Goal: Task Accomplishment & Management: Manage account settings

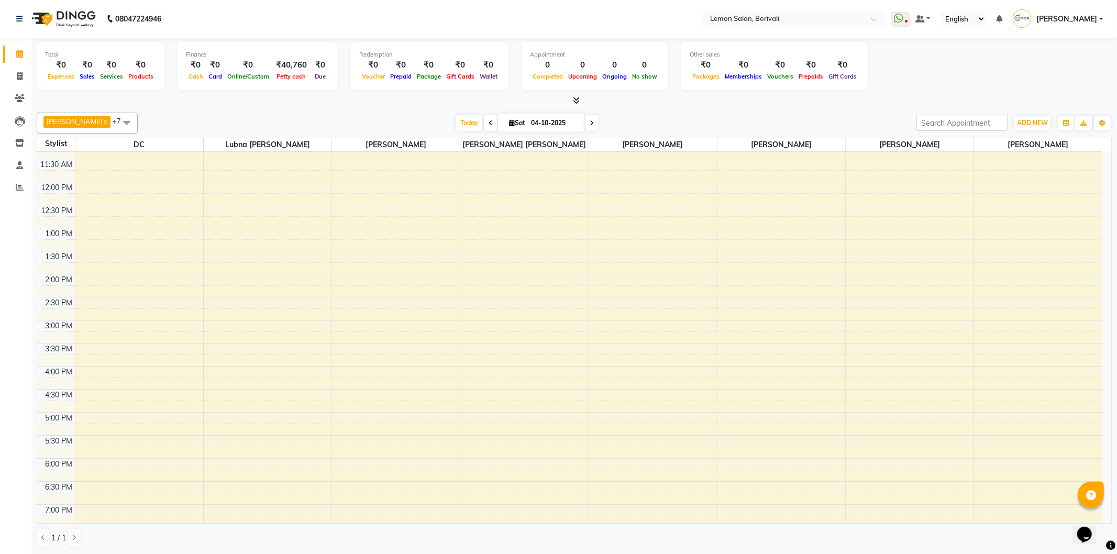
scroll to position [116, 0]
click at [1039, 123] on span "ADD NEW" at bounding box center [1032, 123] width 31 height 8
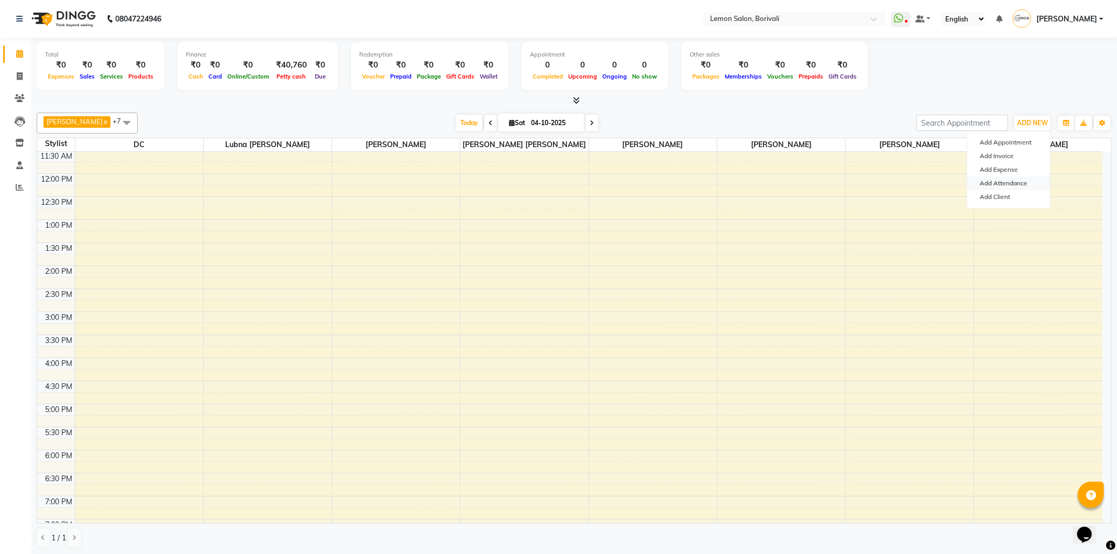
click at [1022, 184] on link "Add Attendance" at bounding box center [1009, 184] width 83 height 14
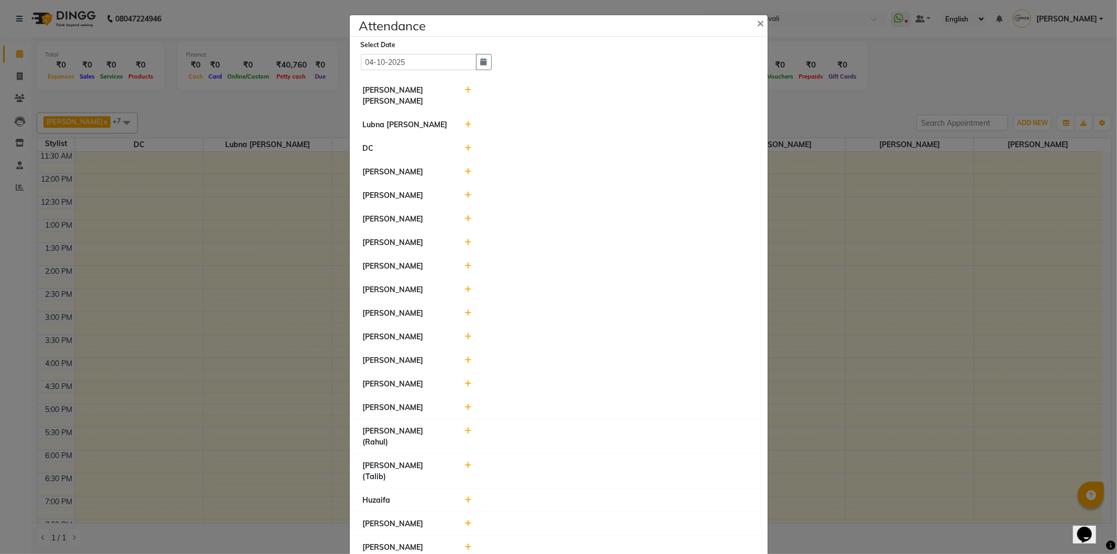
click at [465, 193] on icon at bounding box center [468, 195] width 7 height 7
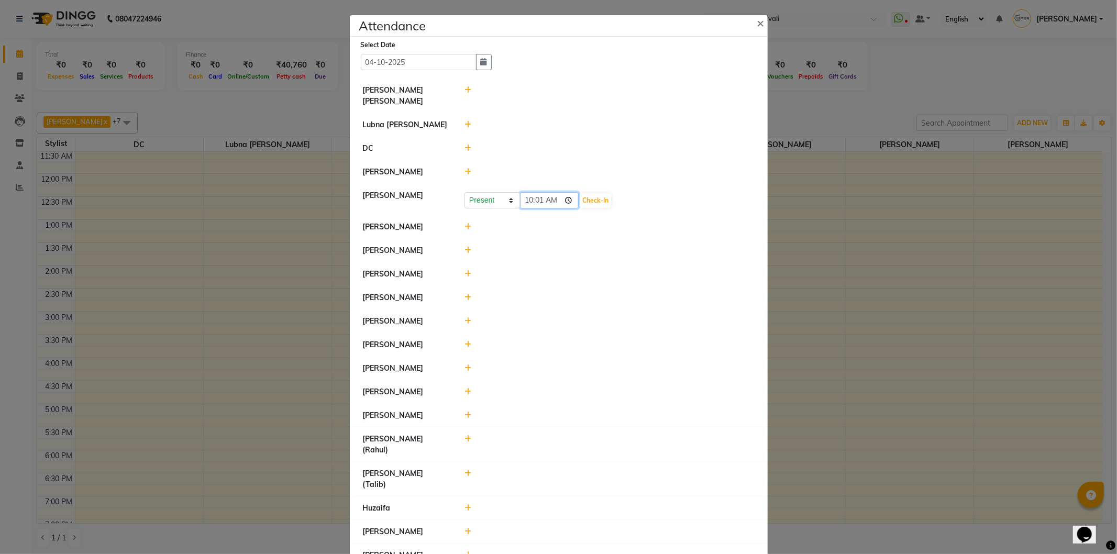
drag, startPoint x: 569, startPoint y: 201, endPoint x: 570, endPoint y: 207, distance: 6.4
click at [569, 201] on input "10:01" at bounding box center [549, 200] width 59 height 16
type input "09:51"
click at [601, 203] on button "Check-In" at bounding box center [595, 200] width 31 height 15
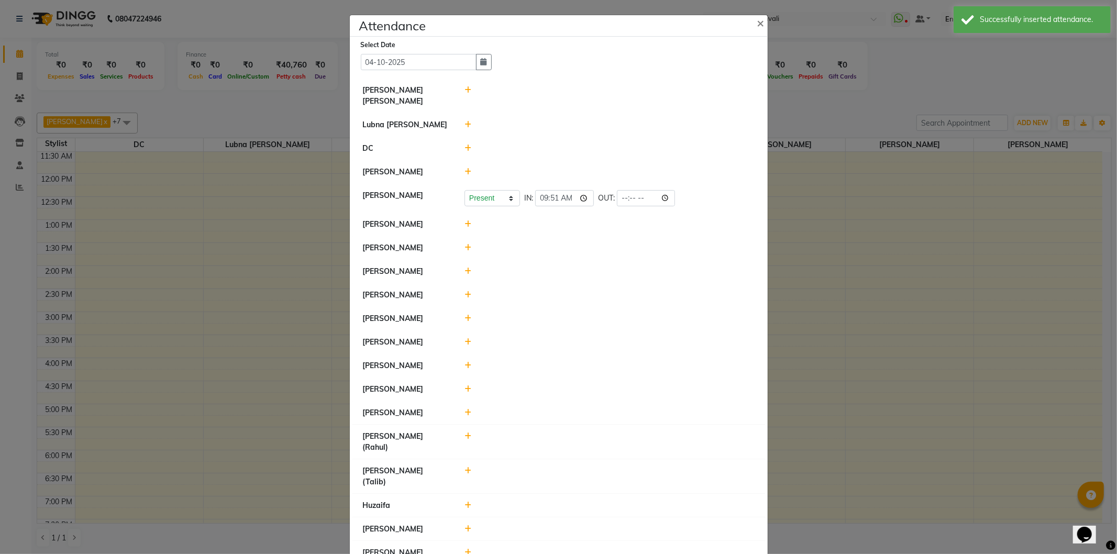
click at [465, 249] on icon at bounding box center [468, 247] width 7 height 7
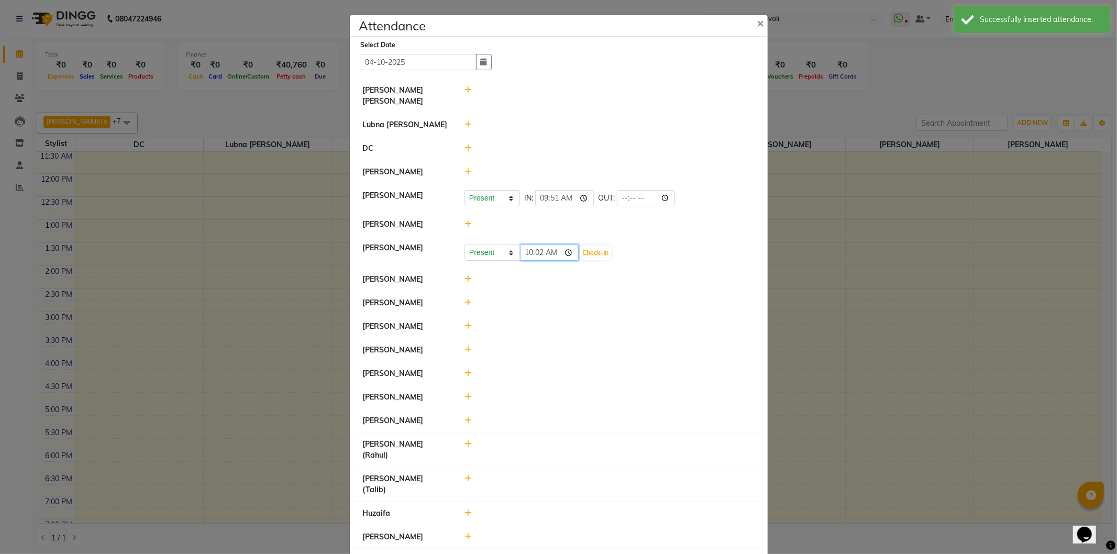
click at [570, 252] on input "10:02" at bounding box center [549, 253] width 59 height 16
type input "09:53"
click at [599, 254] on button "Check-In" at bounding box center [595, 253] width 31 height 15
click at [465, 396] on icon at bounding box center [468, 394] width 7 height 7
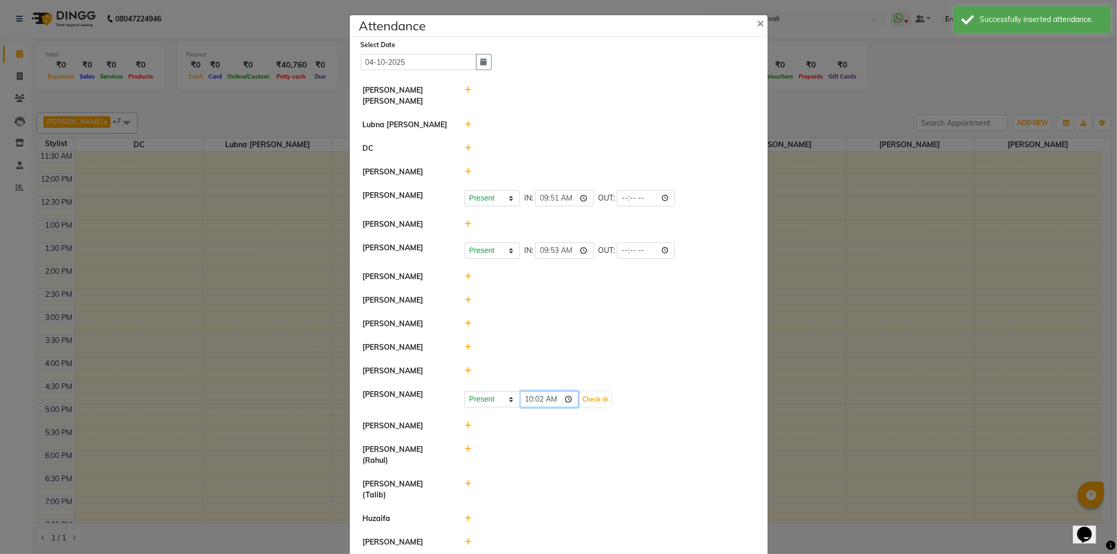
click at [568, 399] on input "10:02" at bounding box center [549, 399] width 59 height 16
type input "09:55"
click at [600, 401] on button "Check-In" at bounding box center [595, 399] width 31 height 15
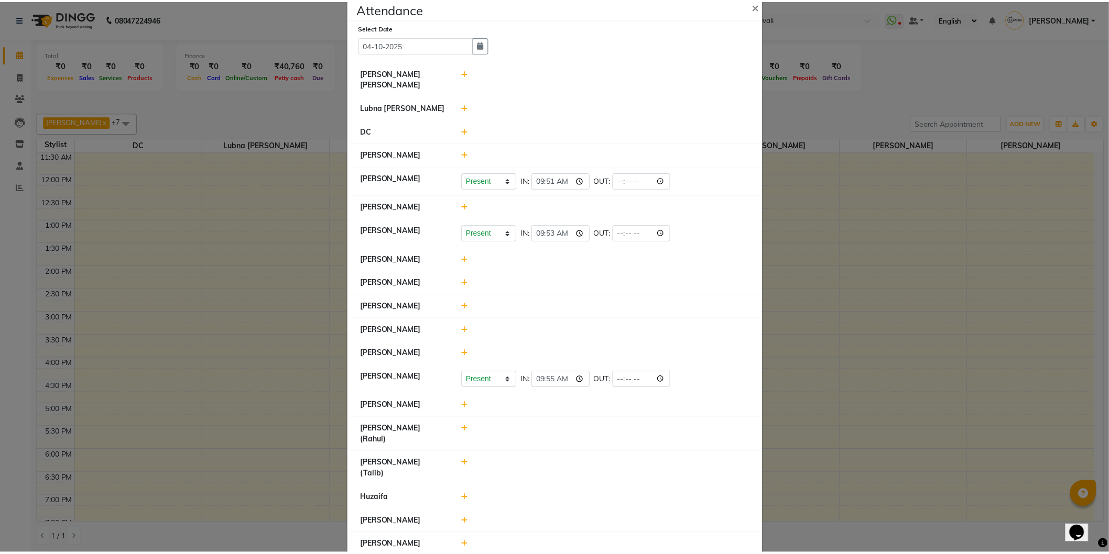
scroll to position [0, 0]
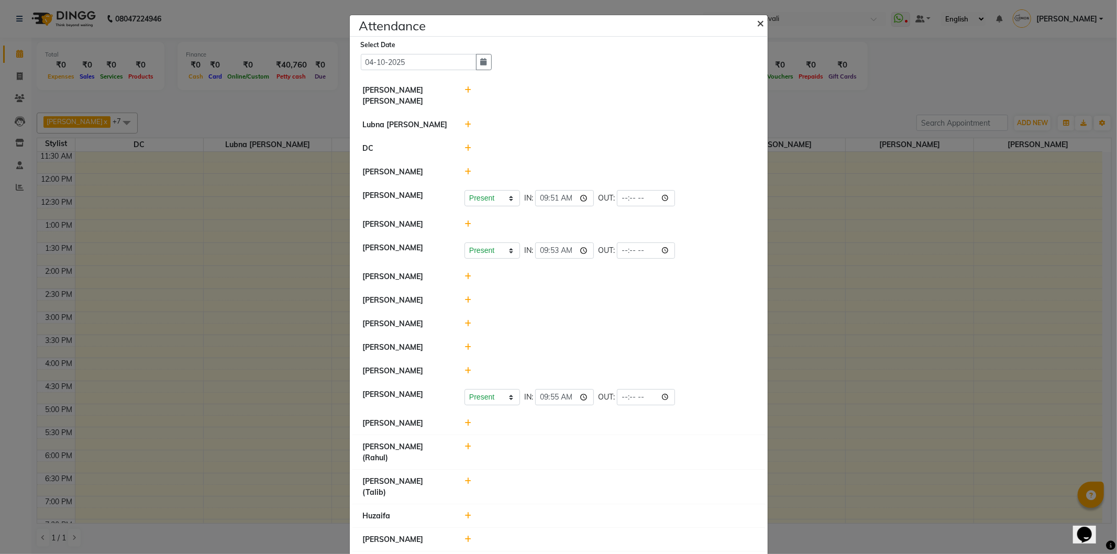
click at [758, 25] on span "×" at bounding box center [761, 23] width 7 height 16
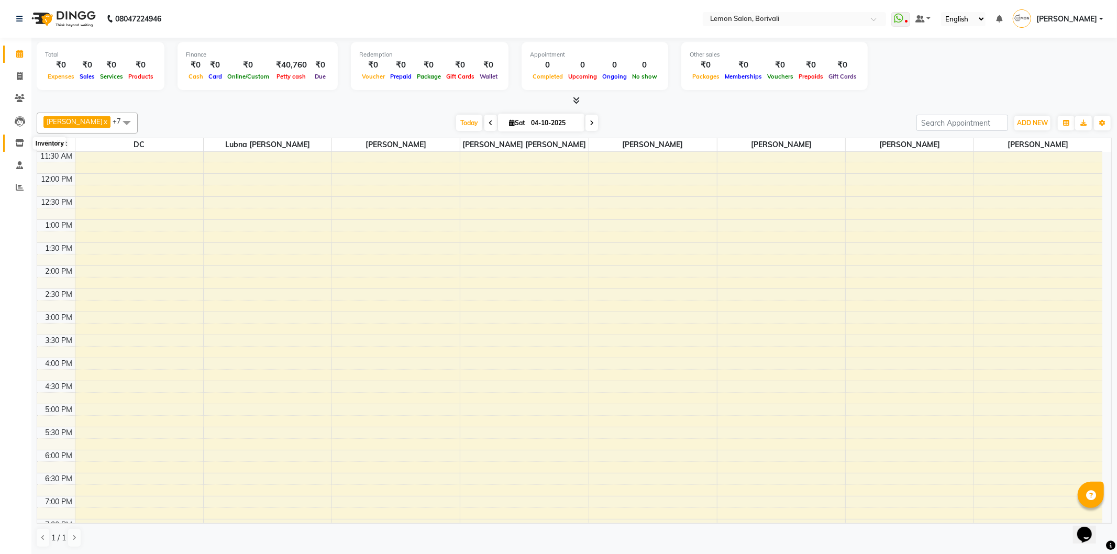
click at [17, 141] on icon at bounding box center [19, 143] width 9 height 8
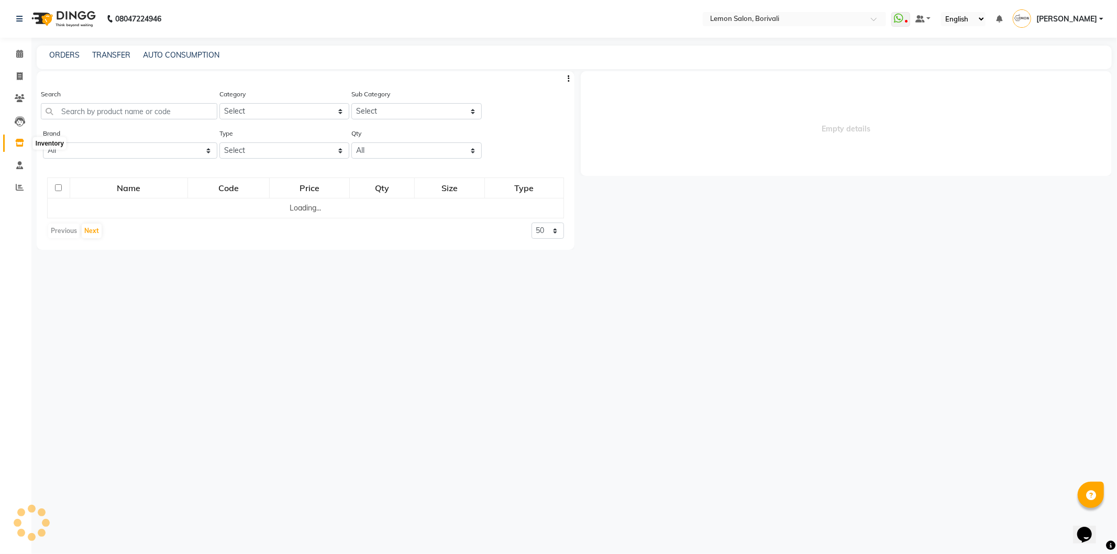
select select
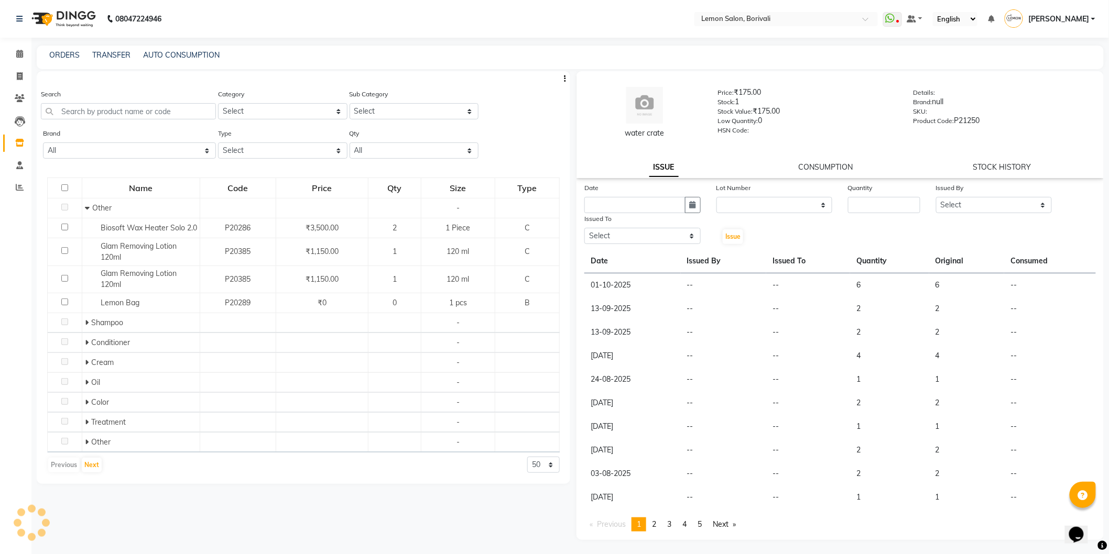
click at [569, 78] on button "button" at bounding box center [564, 78] width 10 height 11
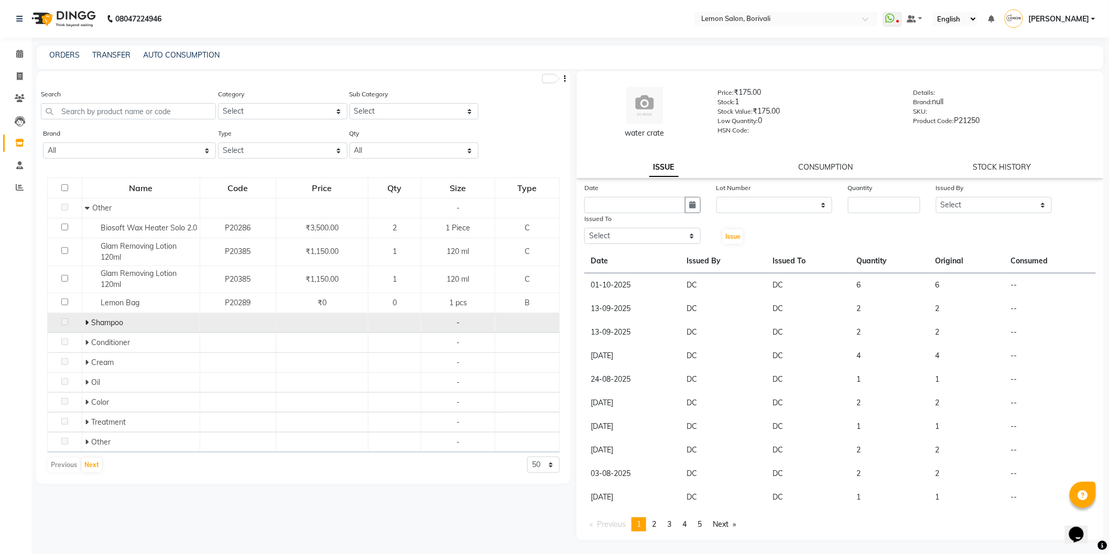
scroll to position [6, 0]
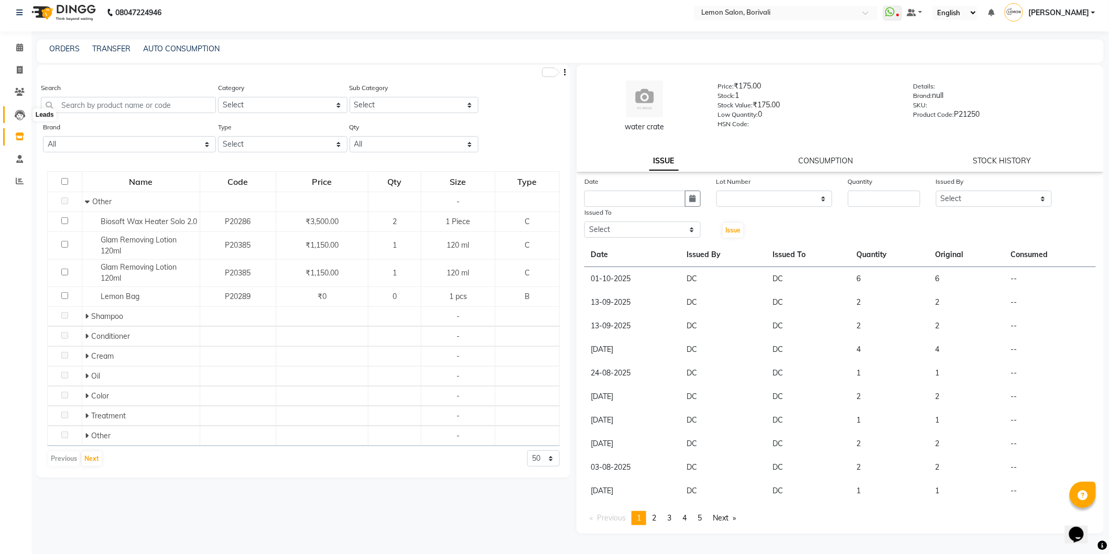
click at [24, 111] on icon at bounding box center [20, 115] width 10 height 10
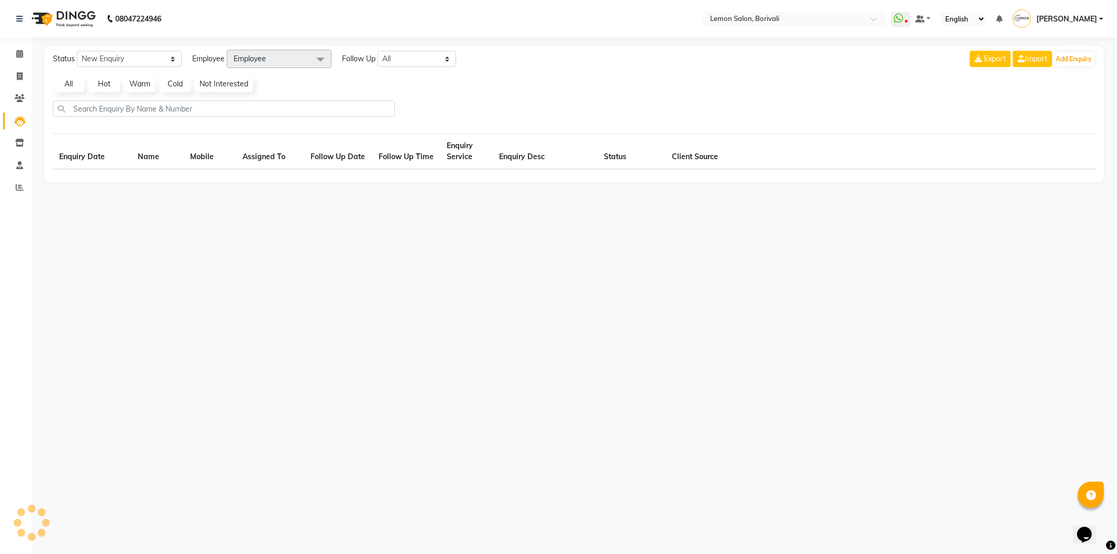
select select "10"
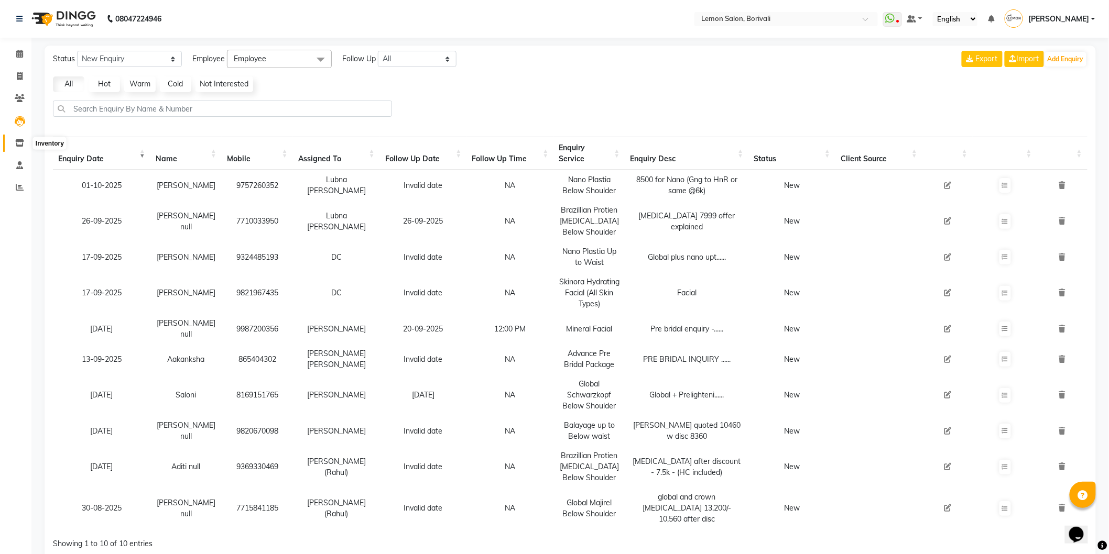
click at [15, 143] on icon at bounding box center [19, 143] width 9 height 8
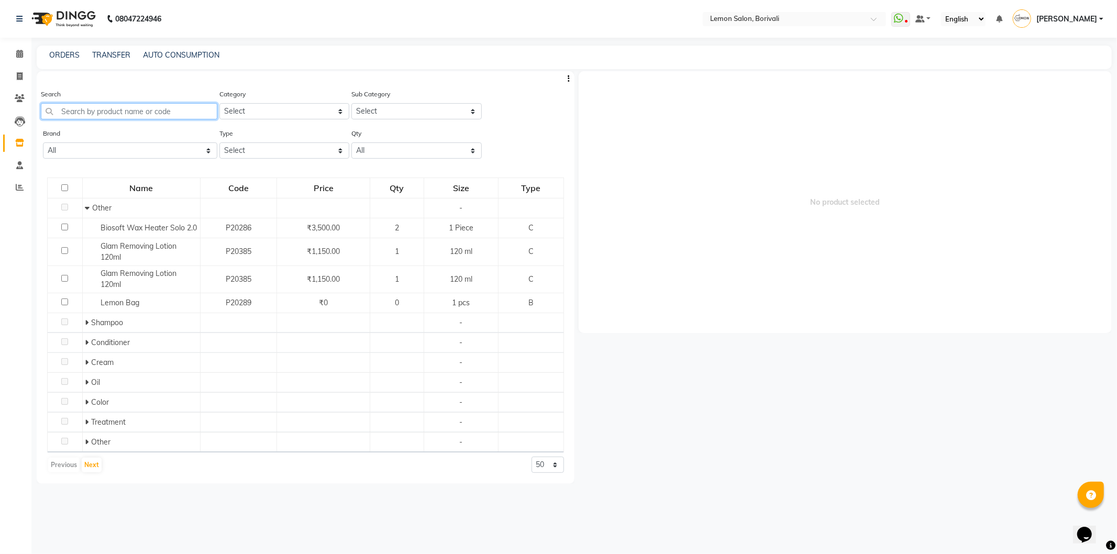
click at [152, 106] on input "text" at bounding box center [129, 111] width 177 height 16
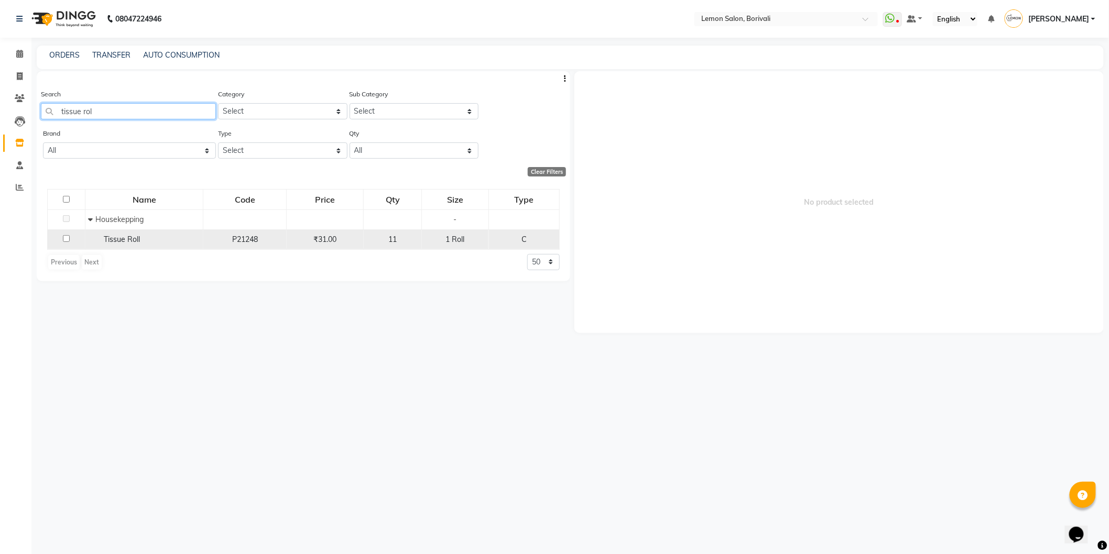
type input "tissue rol"
click at [68, 238] on input "checkbox" at bounding box center [66, 238] width 7 height 7
checkbox input "true"
select select
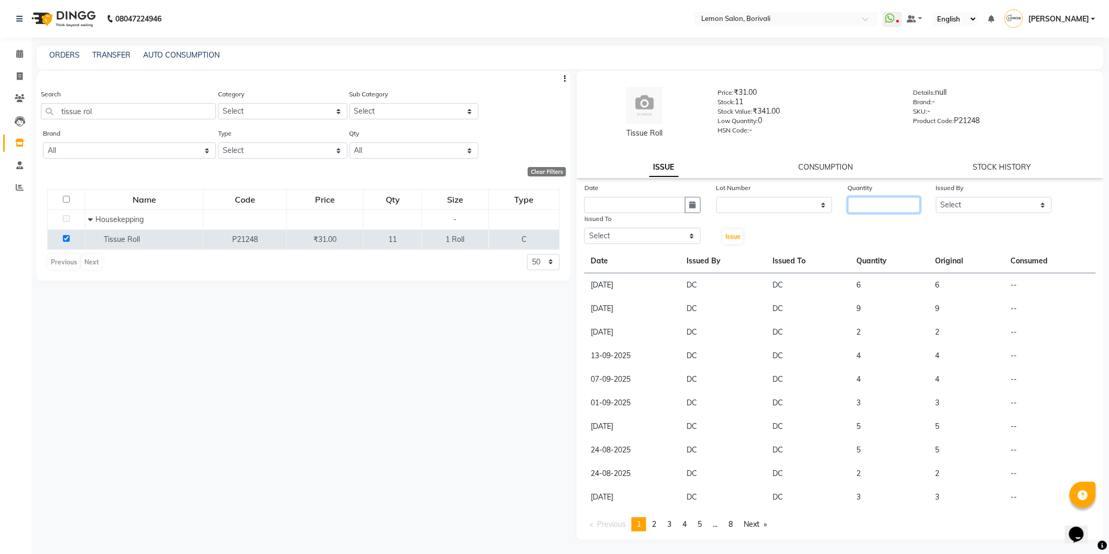
click at [892, 207] on input "number" at bounding box center [884, 205] width 72 height 16
type input "4"
click at [956, 207] on select "Select DC Faiz Khan Fardin Shaikh Harishchandra Paswn Huzaifa Jyoti Vyas Lubna …" at bounding box center [994, 205] width 116 height 16
select select "7885"
click at [936, 197] on select "Select DC Faiz Khan Fardin Shaikh Harishchandra Paswn Huzaifa Jyoti Vyas Lubna …" at bounding box center [994, 205] width 116 height 16
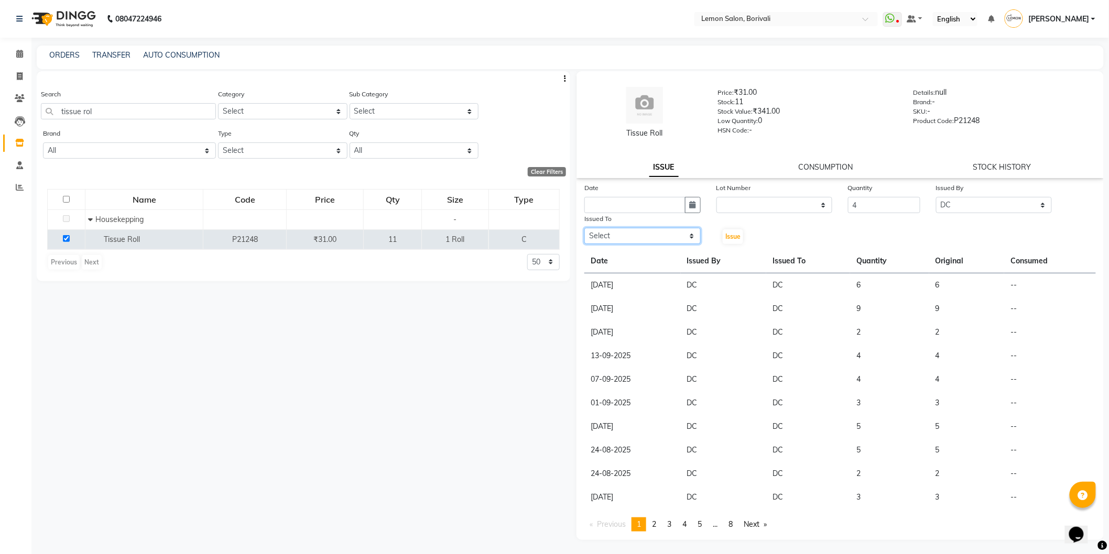
drag, startPoint x: 655, startPoint y: 232, endPoint x: 652, endPoint y: 243, distance: 11.9
click at [654, 233] on select "Select DC Faiz Khan Fardin Shaikh Harishchandra Paswn Huzaifa Jyoti Vyas Lubna …" at bounding box center [642, 236] width 116 height 16
select select "7885"
click at [584, 228] on select "Select DC Faiz Khan Fardin Shaikh Harishchandra Paswn Huzaifa Jyoti Vyas Lubna …" at bounding box center [642, 236] width 116 height 16
click at [689, 213] on div "Issued To" at bounding box center [642, 220] width 116 height 15
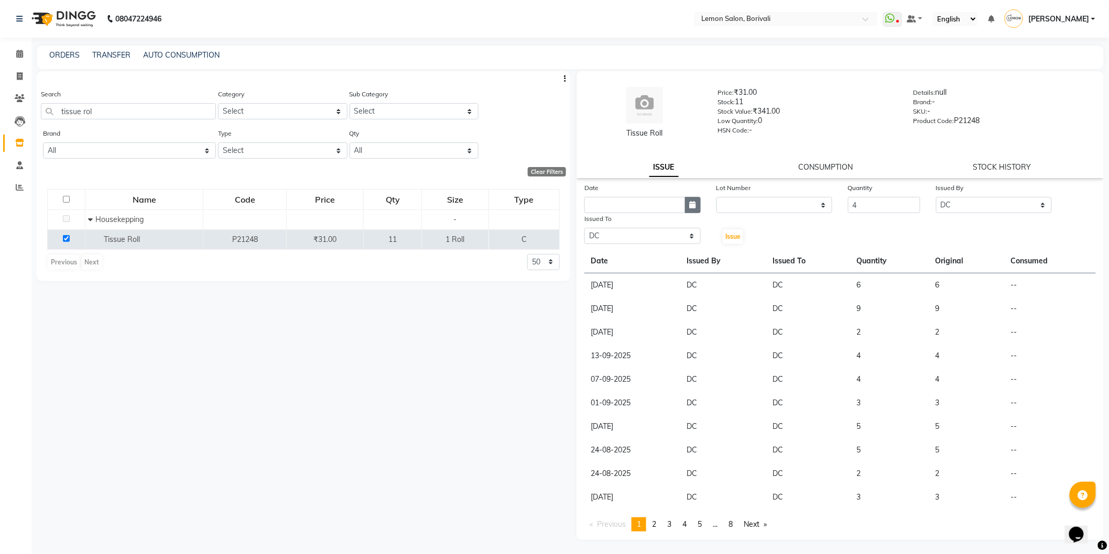
click at [697, 201] on button "button" at bounding box center [693, 205] width 16 height 16
select select "10"
select select "2025"
click at [680, 265] on div "4" at bounding box center [679, 259] width 17 height 17
type input "04-10-2025"
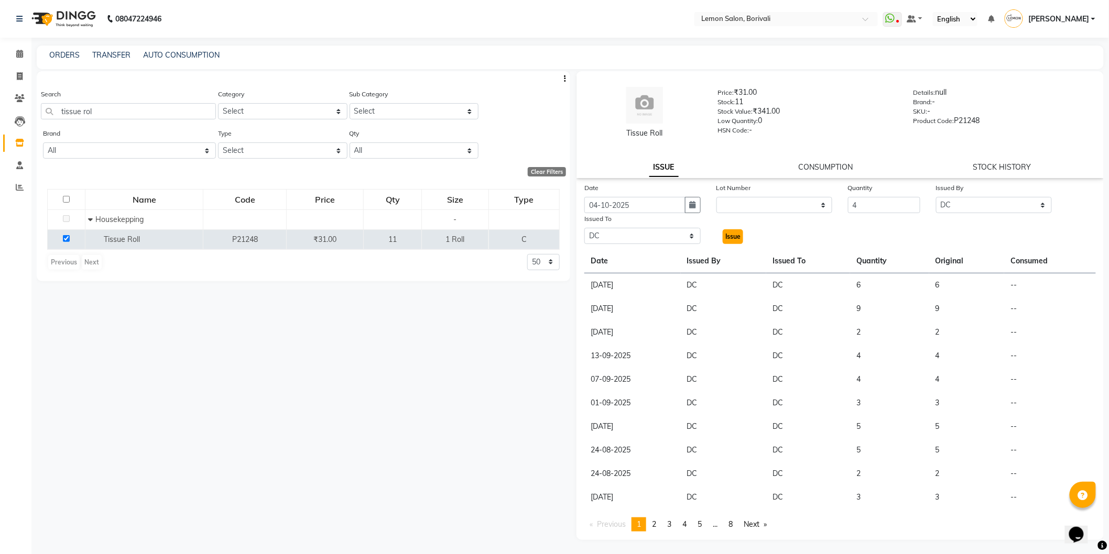
click at [732, 234] on span "Issue" at bounding box center [732, 237] width 15 height 8
select select
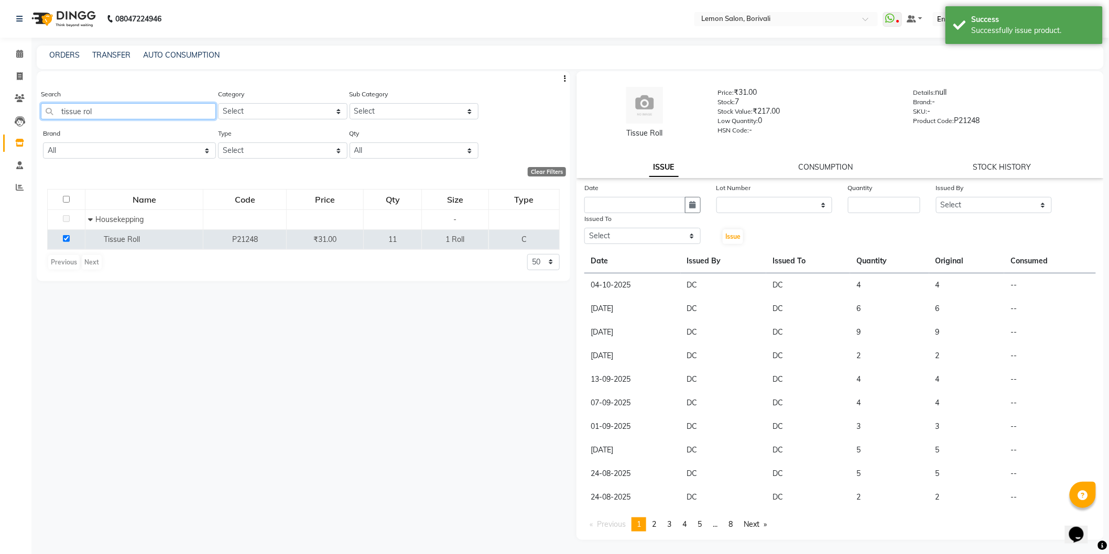
drag, startPoint x: 143, startPoint y: 107, endPoint x: 35, endPoint y: 107, distance: 108.4
click at [48, 107] on input "tissue rol" at bounding box center [128, 111] width 175 height 16
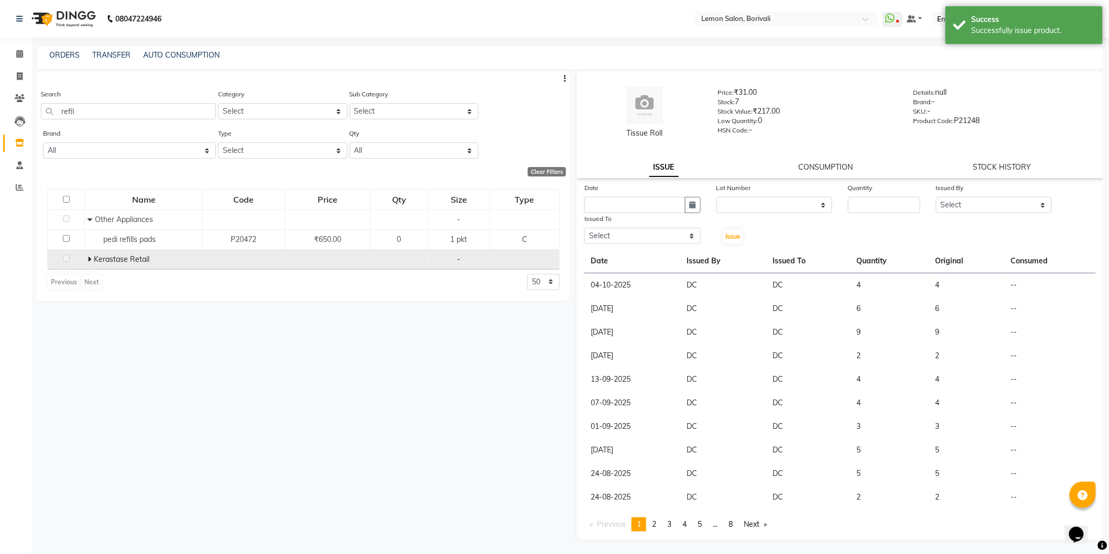
click at [89, 262] on icon at bounding box center [89, 259] width 4 height 7
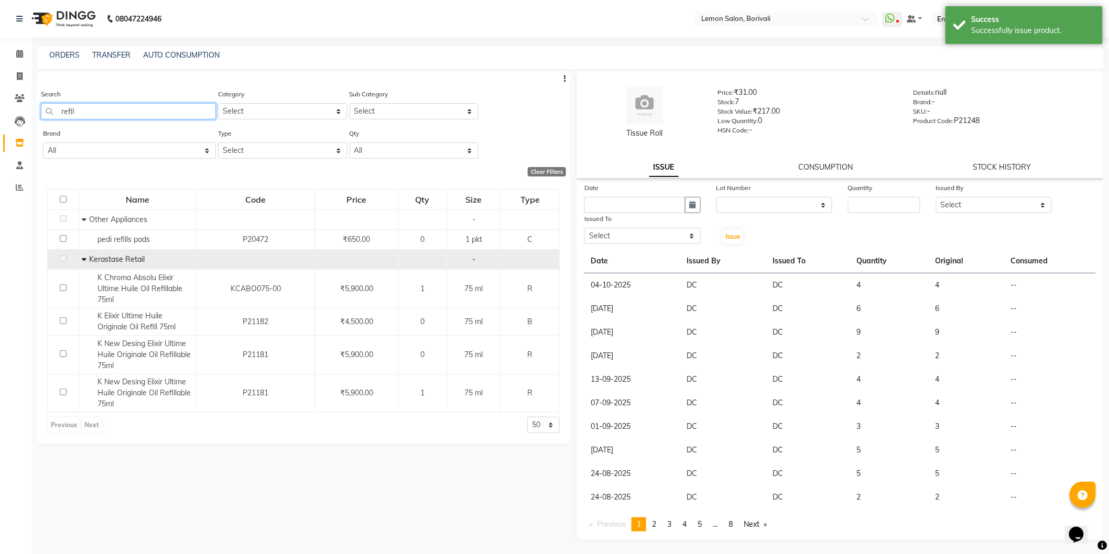
drag, startPoint x: 106, startPoint y: 113, endPoint x: 137, endPoint y: 101, distance: 33.9
click at [0, 101] on app-home "08047224946 Select Location × Lemon Salon, Borivali WhatsApp Status ✕ Status: D…" at bounding box center [554, 280] width 1109 height 561
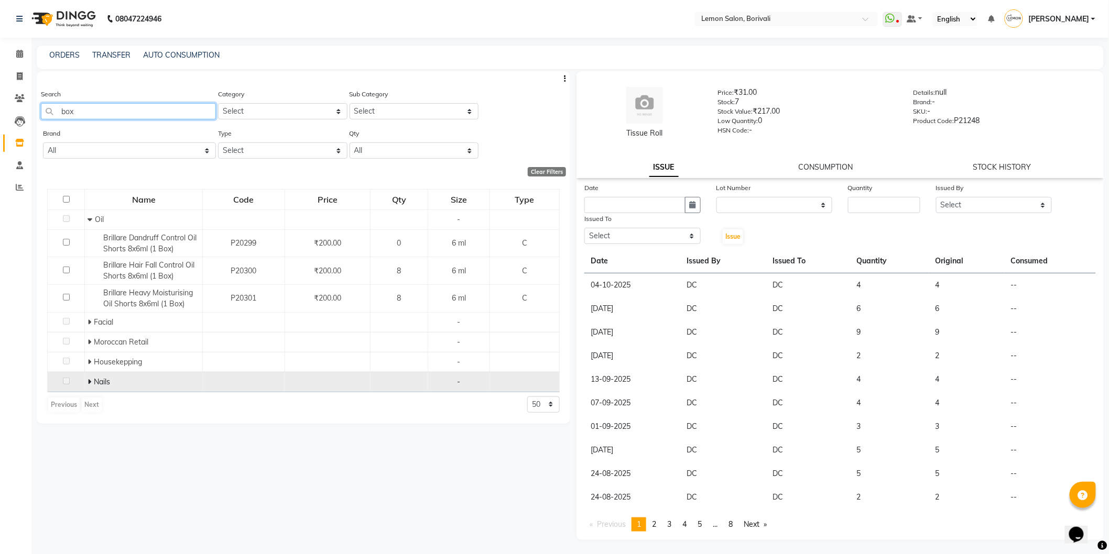
type input "box"
click at [90, 383] on icon at bounding box center [89, 381] width 4 height 7
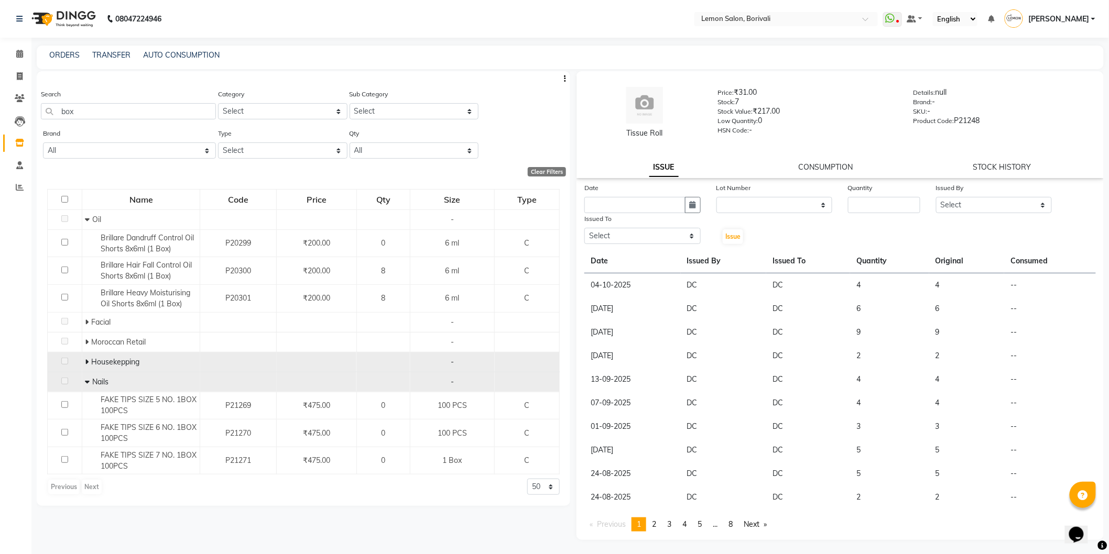
click at [88, 362] on span at bounding box center [88, 361] width 6 height 9
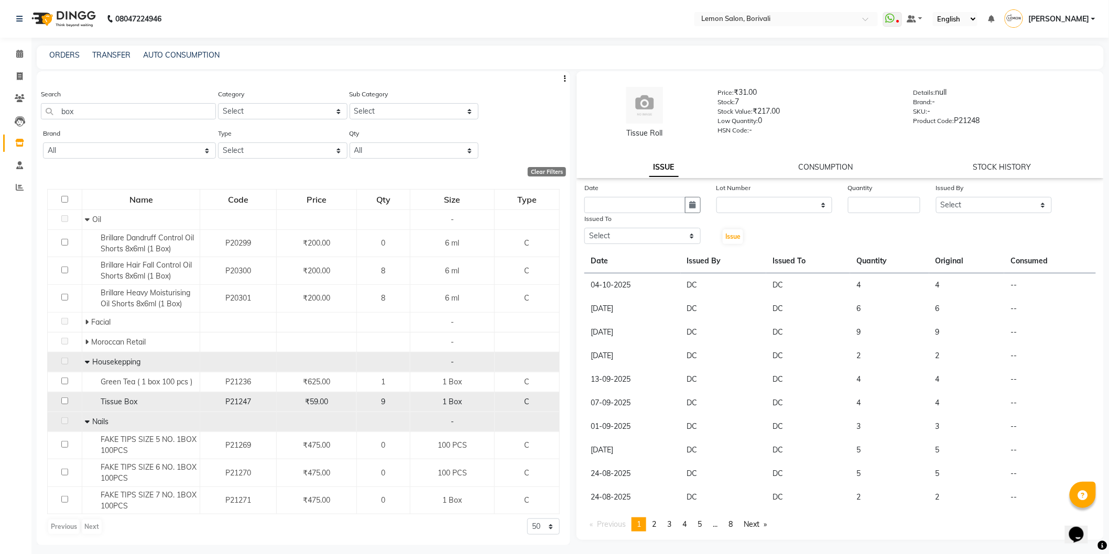
click at [61, 401] on input "checkbox" at bounding box center [64, 401] width 7 height 7
checkbox input "true"
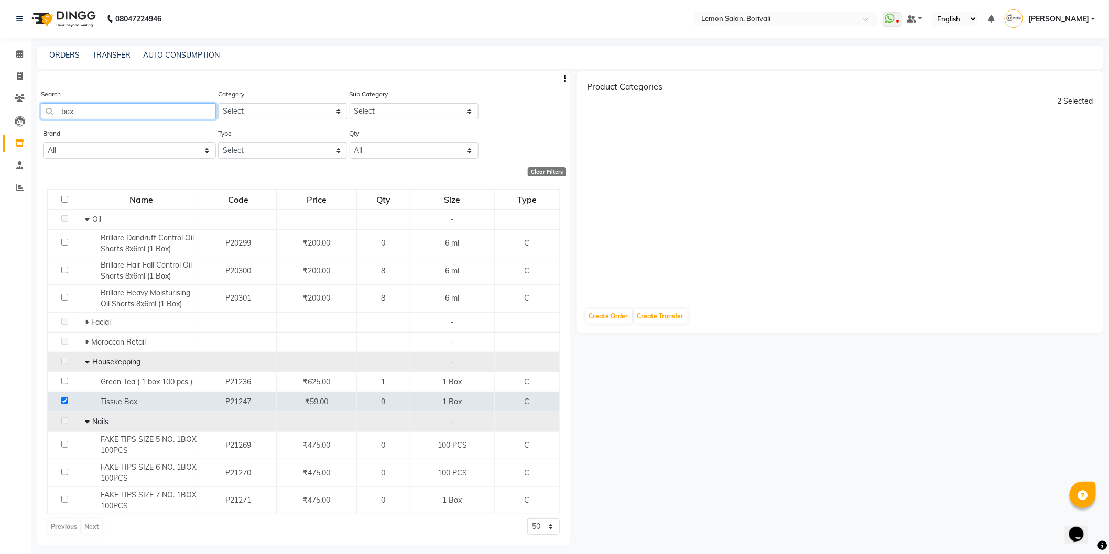
drag, startPoint x: 72, startPoint y: 108, endPoint x: 1, endPoint y: 102, distance: 71.6
click at [0, 102] on app-home "08047224946 Select Location × Lemon Salon, Borivali WhatsApp Status ✕ Status: D…" at bounding box center [554, 280] width 1109 height 561
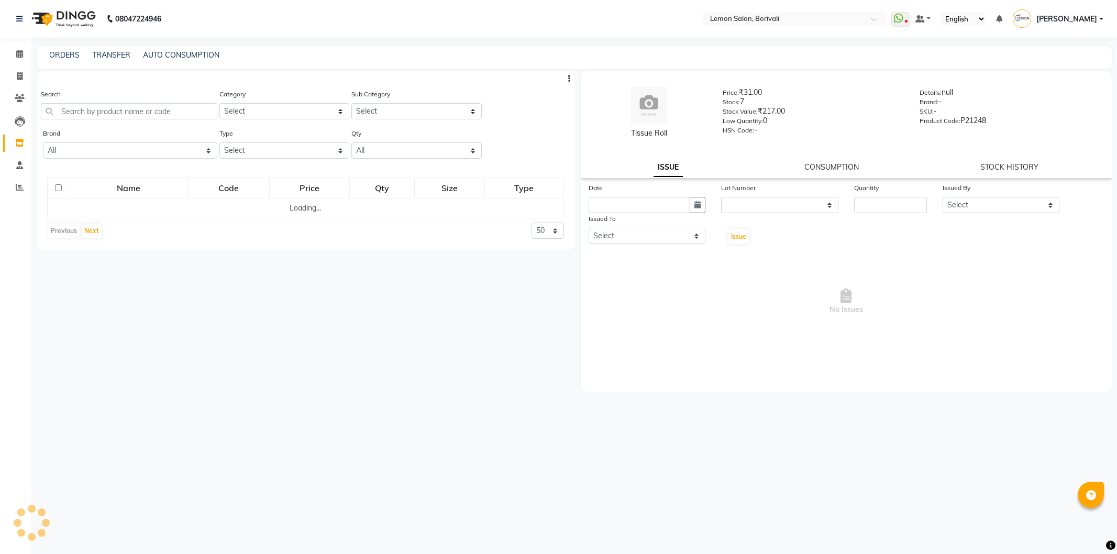
select select
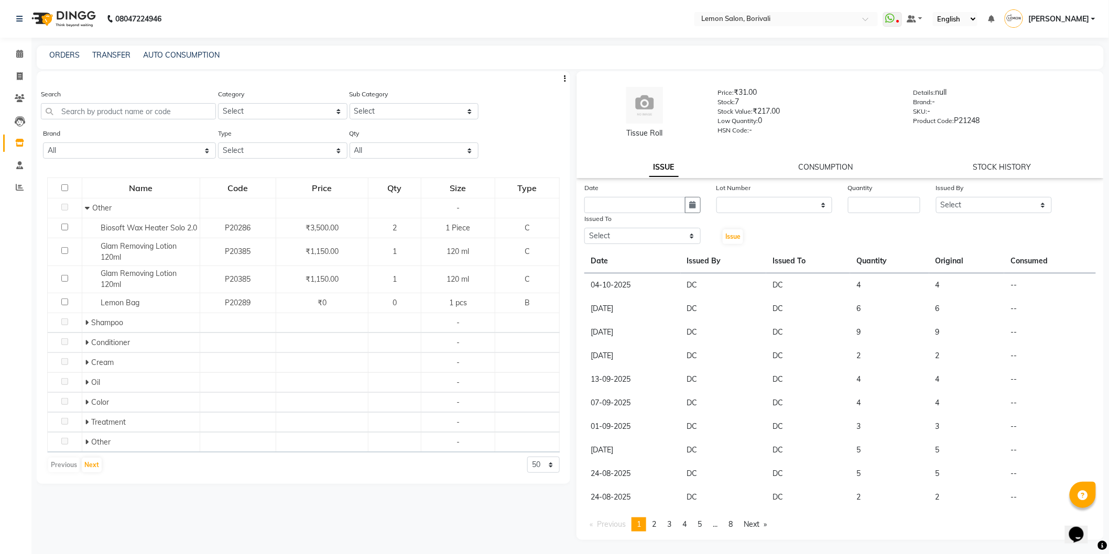
drag, startPoint x: 142, startPoint y: 119, endPoint x: 163, endPoint y: 117, distance: 21.1
click at [144, 120] on div "Search" at bounding box center [128, 108] width 175 height 39
drag, startPoint x: 163, startPoint y: 117, endPoint x: 257, endPoint y: 116, distance: 93.8
click at [165, 117] on input "text" at bounding box center [128, 111] width 175 height 16
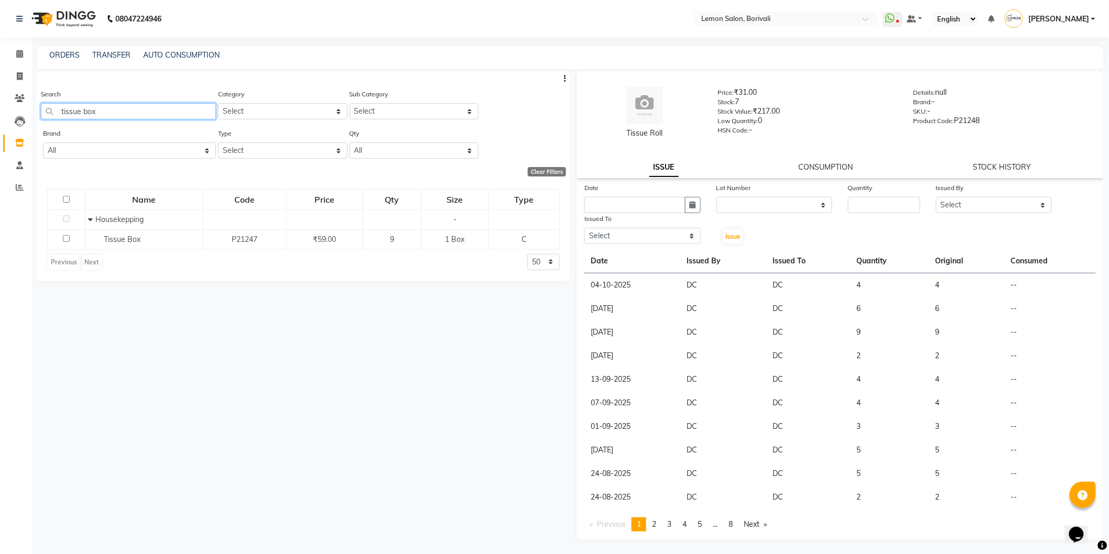
type input "tissue box"
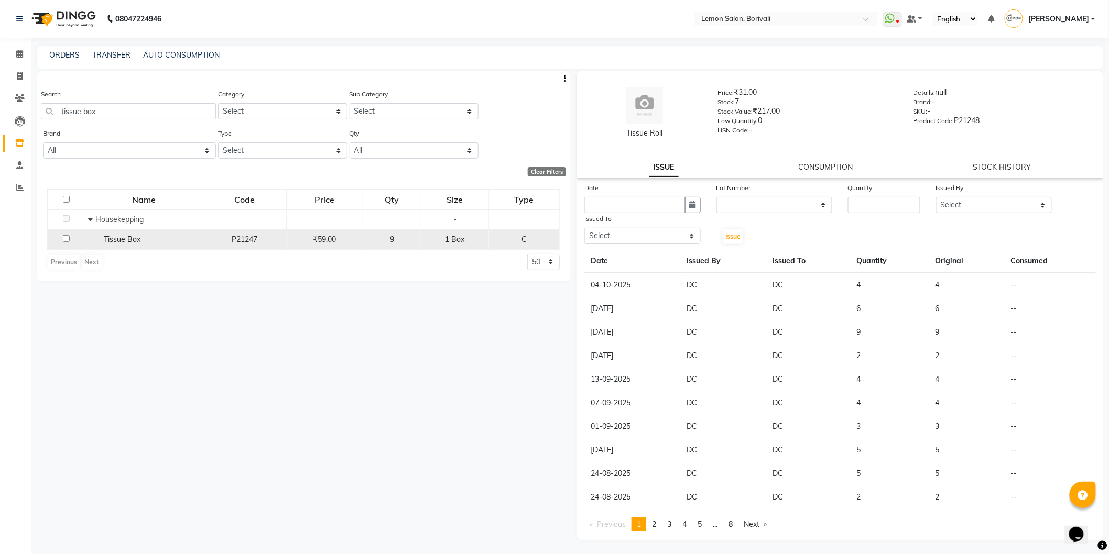
click at [64, 239] on input "checkbox" at bounding box center [66, 238] width 7 height 7
checkbox input "true"
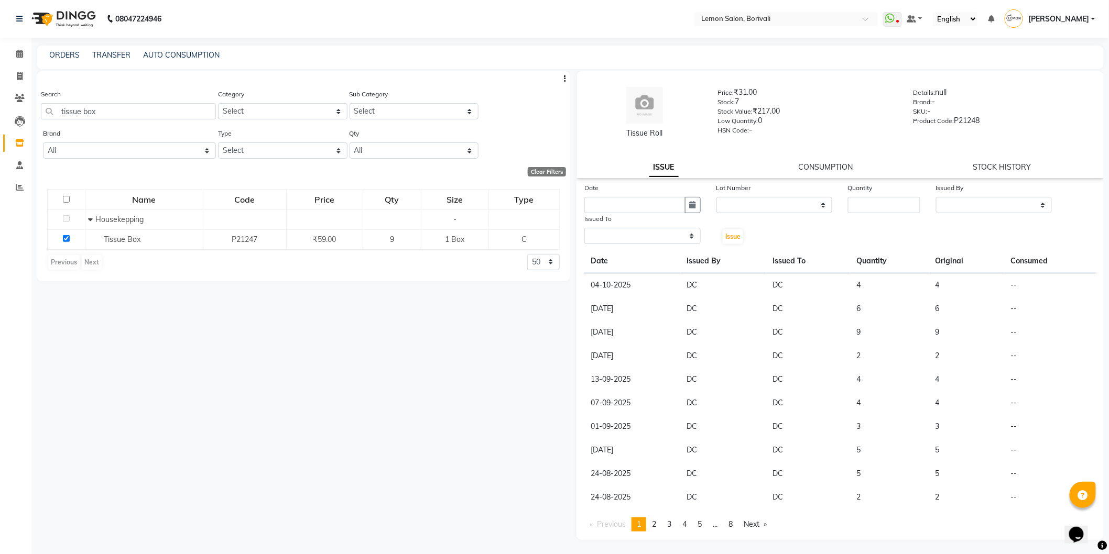
select select
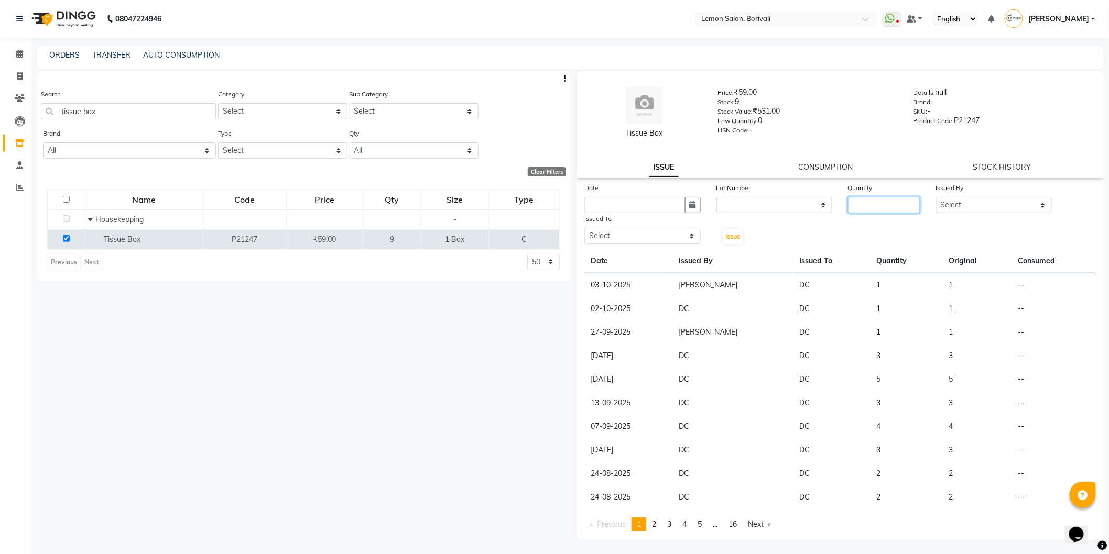
click at [882, 203] on input "number" at bounding box center [884, 205] width 72 height 16
type input "3"
click at [971, 208] on select "Select DC Faiz Khan Fardin Shaikh Harishchandra Paswn Huzaifa Jyoti Vyas Lubna …" at bounding box center [994, 205] width 116 height 16
select select "7885"
click at [936, 197] on select "Select DC Faiz Khan Fardin Shaikh Harishchandra Paswn Huzaifa Jyoti Vyas Lubna …" at bounding box center [994, 205] width 116 height 16
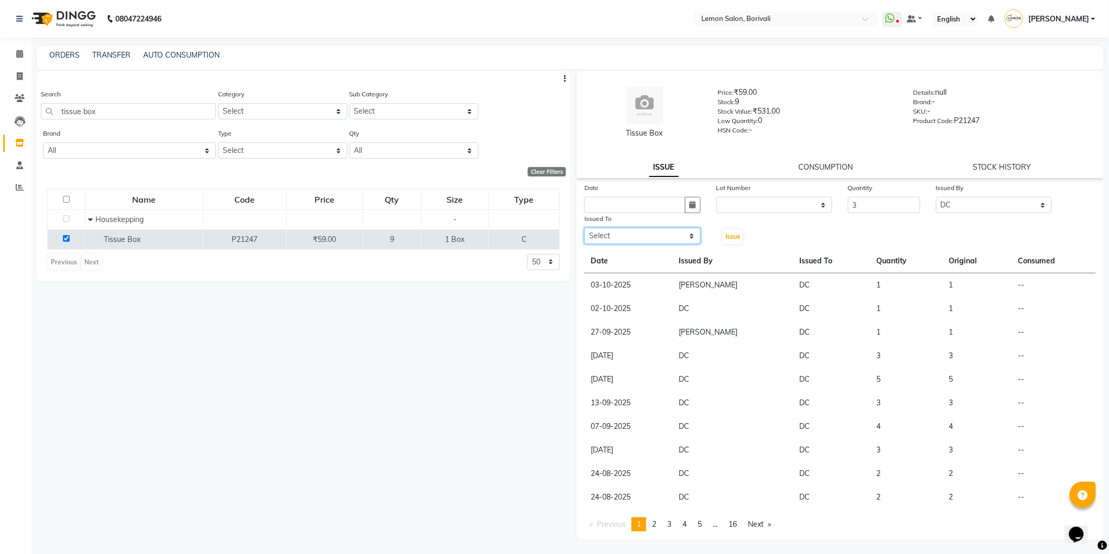
click at [607, 237] on select "Select DC Faiz Khan Fardin Shaikh Harishchandra Paswn Huzaifa Jyoti Vyas Lubna …" at bounding box center [642, 236] width 116 height 16
select select "7885"
click at [584, 228] on select "Select DC Faiz Khan Fardin Shaikh Harishchandra Paswn Huzaifa Jyoti Vyas Lubna …" at bounding box center [642, 236] width 116 height 16
click at [698, 203] on button "button" at bounding box center [693, 205] width 16 height 16
select select "10"
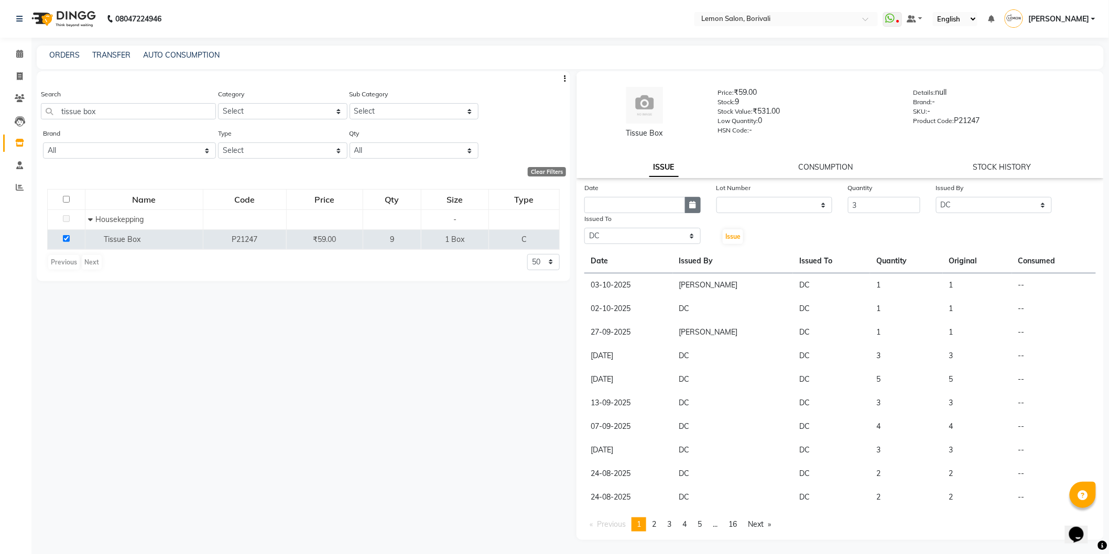
select select "2025"
click at [679, 257] on div "4" at bounding box center [679, 259] width 17 height 17
type input "04-10-2025"
click at [728, 240] on span "Issue" at bounding box center [732, 237] width 15 height 8
select select
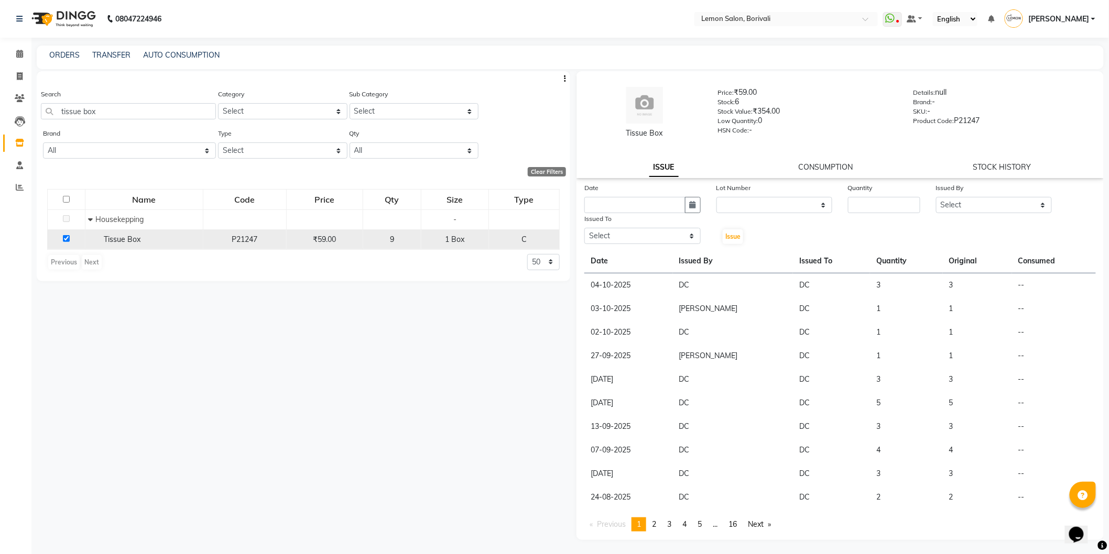
click at [71, 241] on td at bounding box center [67, 239] width 38 height 20
click at [68, 239] on input "checkbox" at bounding box center [66, 238] width 7 height 7
checkbox input "false"
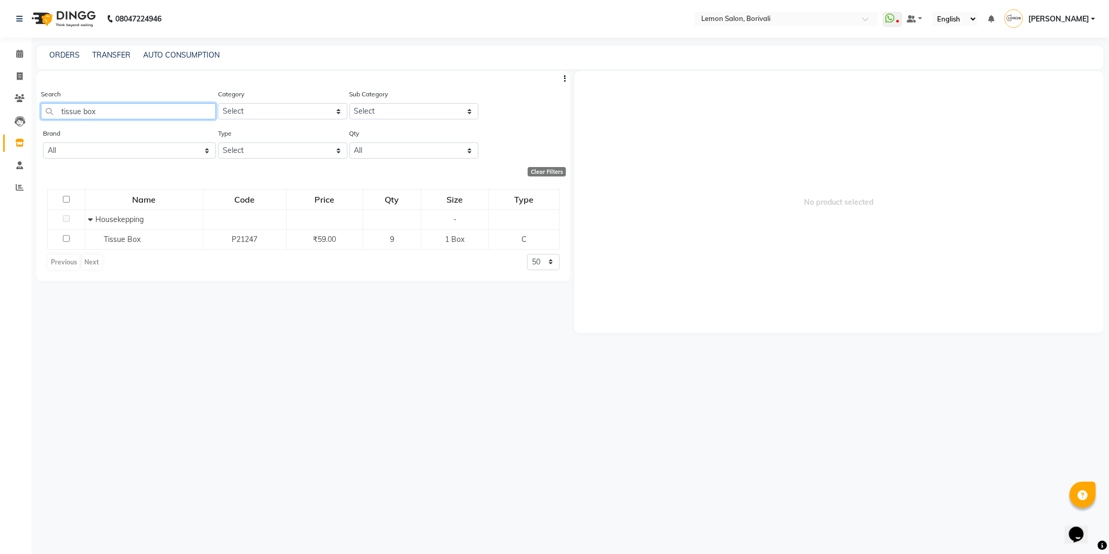
drag, startPoint x: 144, startPoint y: 109, endPoint x: 1, endPoint y: 112, distance: 143.1
click at [3, 110] on app-home "08047224946 Select Location × Lemon Salon, Borivali WhatsApp Status ✕ Status: D…" at bounding box center [554, 280] width 1109 height 561
click at [123, 113] on input "small roll" at bounding box center [128, 111] width 175 height 16
click at [82, 113] on input "small roll" at bounding box center [128, 111] width 175 height 16
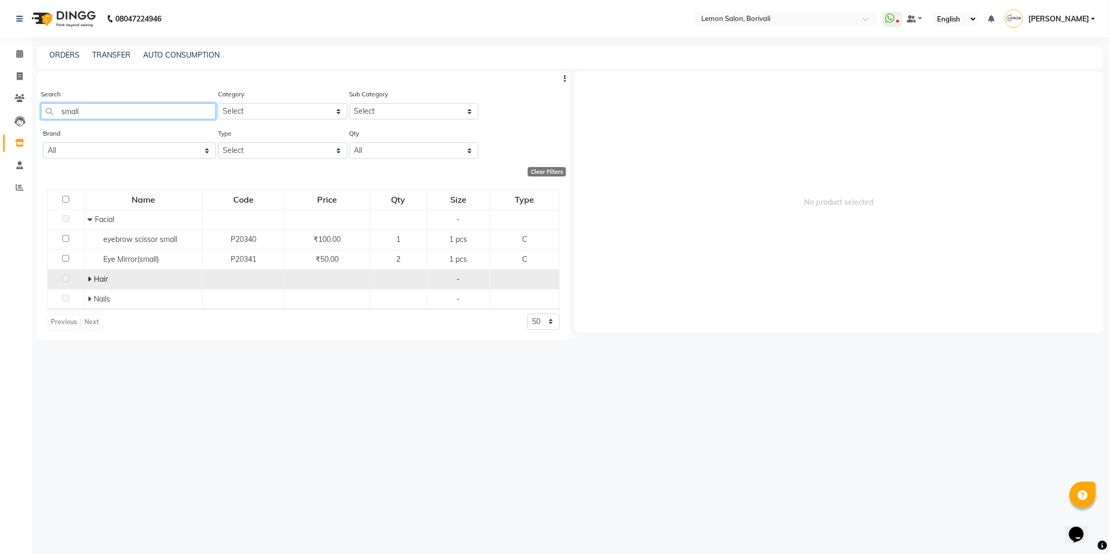
type input "small"
click at [91, 278] on span at bounding box center [90, 279] width 6 height 9
click at [19, 49] on span at bounding box center [19, 54] width 18 height 12
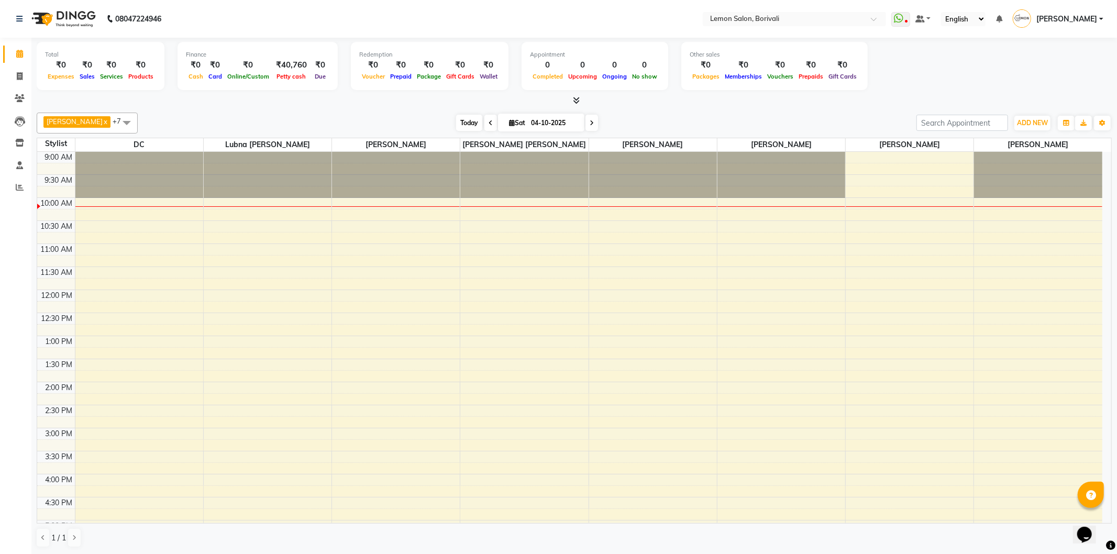
click at [467, 129] on span "Today" at bounding box center [469, 123] width 26 height 16
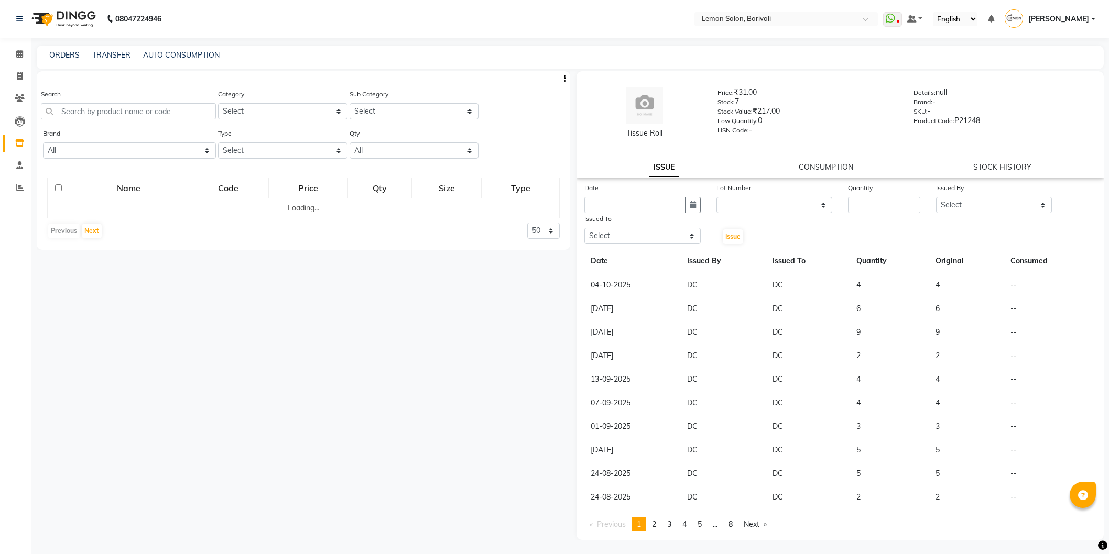
select select
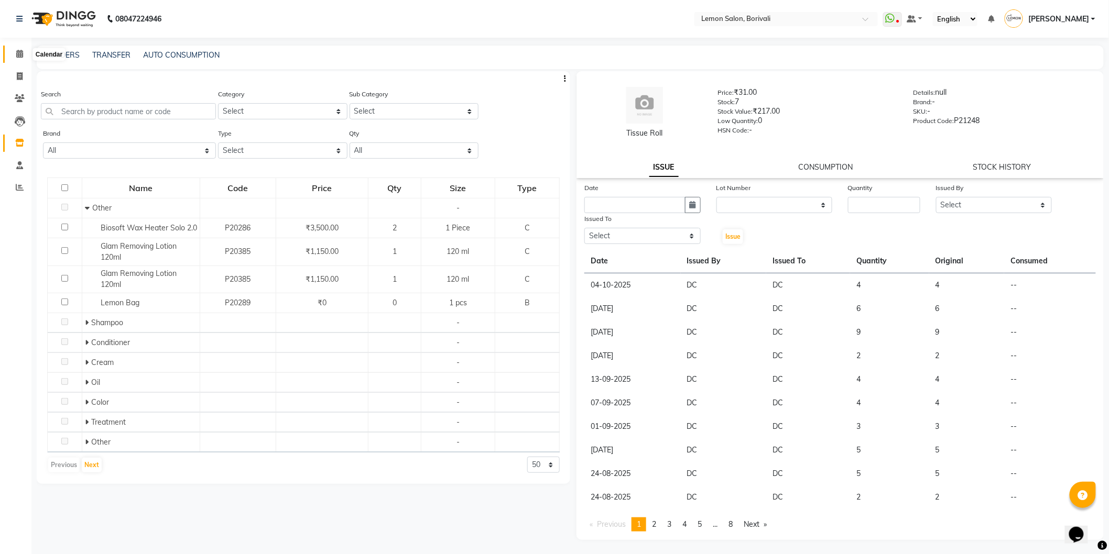
click at [17, 53] on icon at bounding box center [19, 54] width 7 height 8
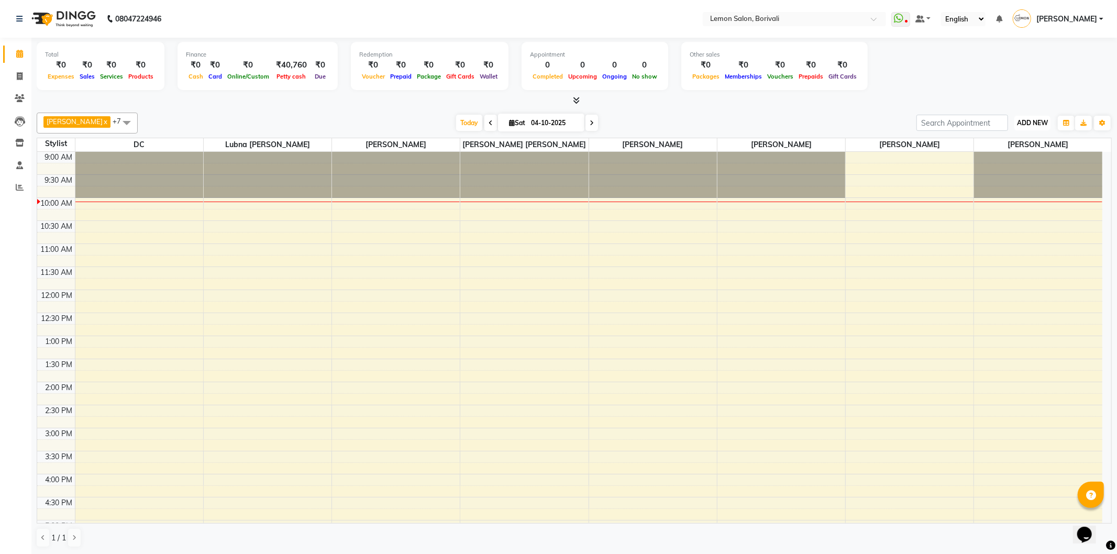
click at [1034, 119] on span "ADD NEW" at bounding box center [1032, 123] width 31 height 8
click at [1022, 182] on link "Add Attendance" at bounding box center [1009, 184] width 83 height 14
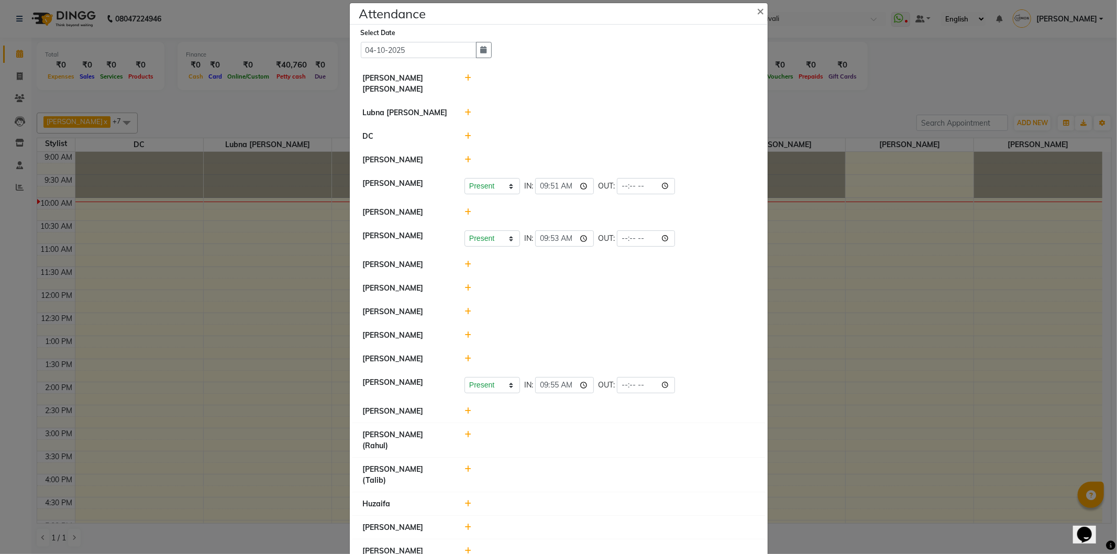
scroll to position [17, 0]
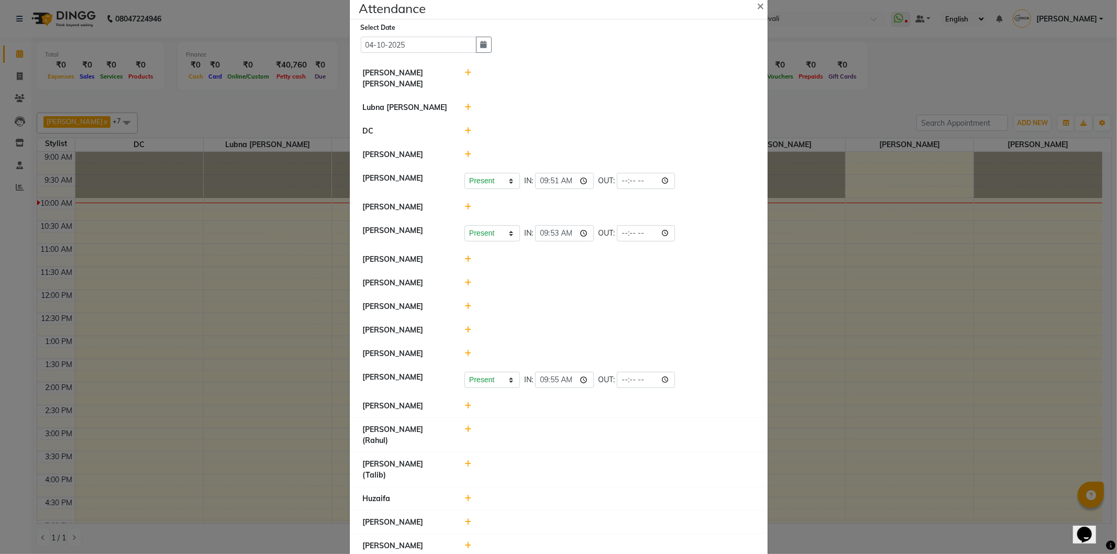
click at [465, 495] on icon at bounding box center [468, 498] width 7 height 7
click at [599, 497] on button "Check-In" at bounding box center [595, 504] width 31 height 15
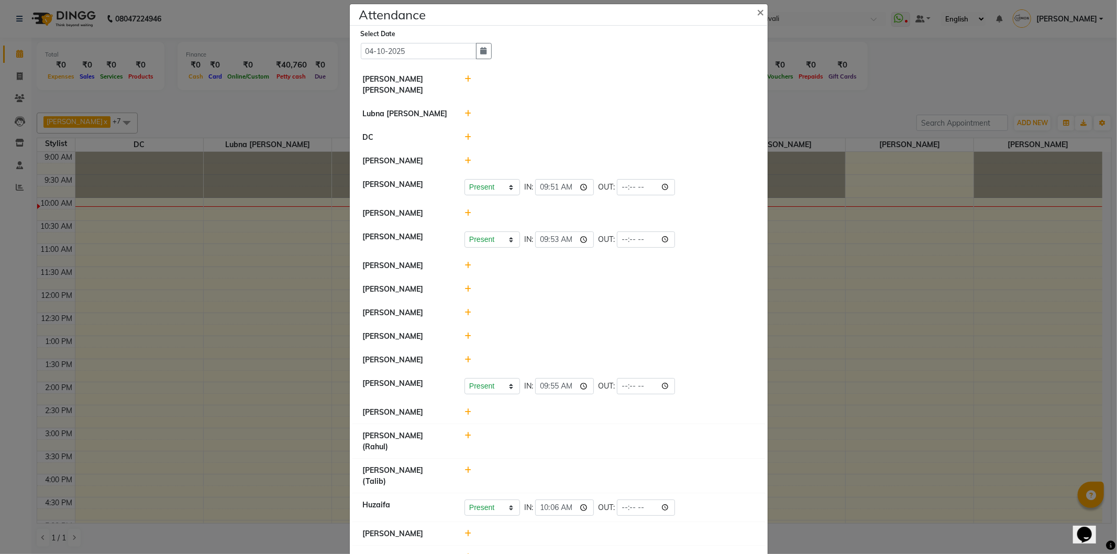
scroll to position [0, 0]
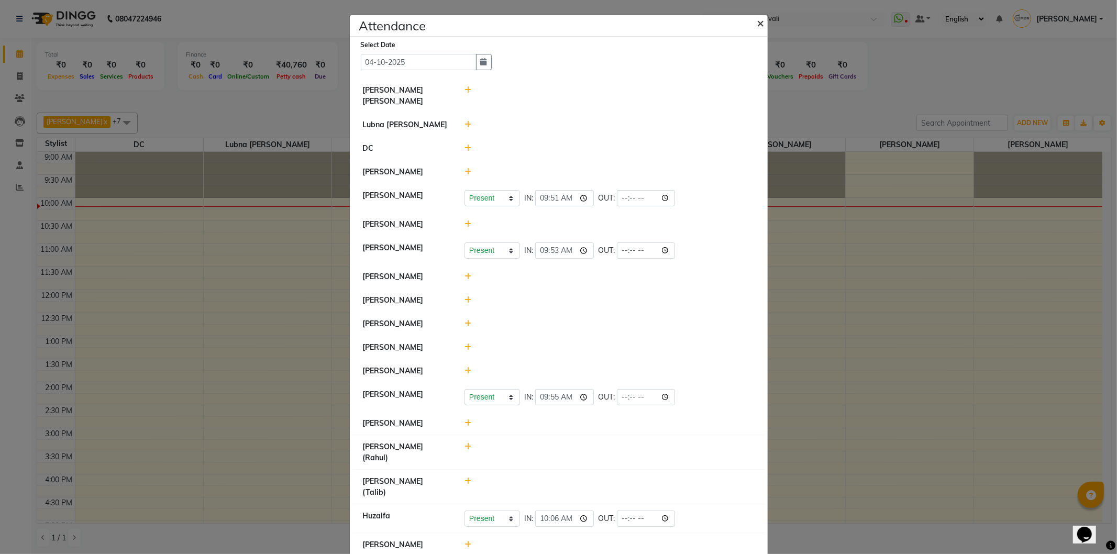
click at [758, 21] on span "×" at bounding box center [761, 23] width 7 height 16
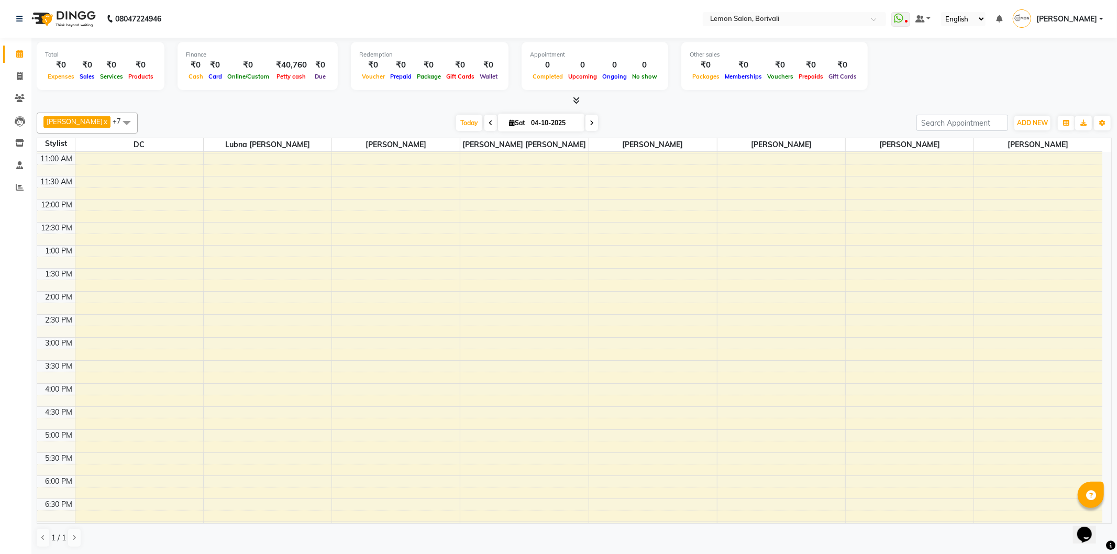
scroll to position [233, 0]
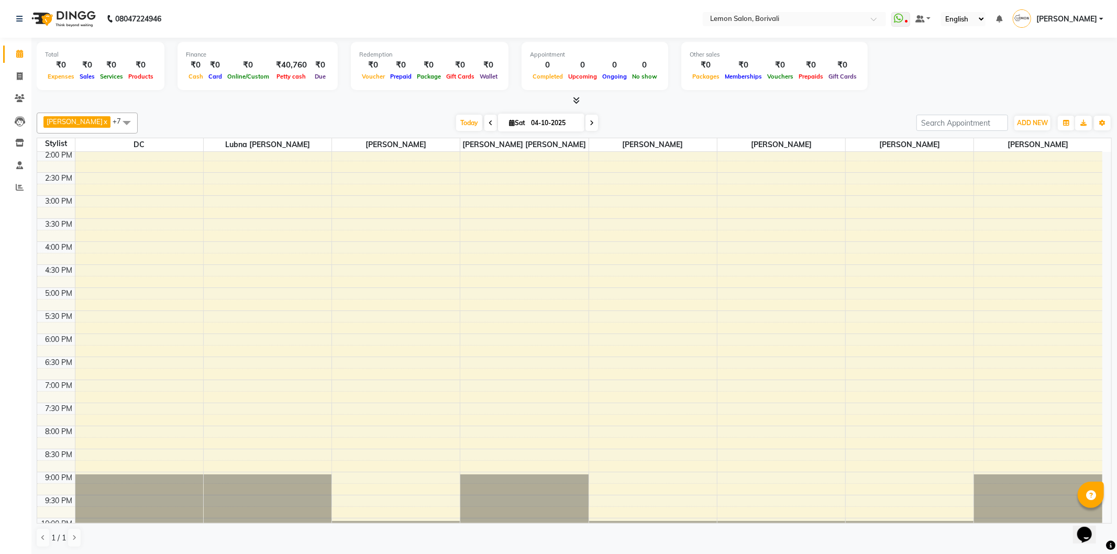
click at [795, 113] on div "[PERSON_NAME] x [PERSON_NAME] x DC x Lubna [PERSON_NAME] x [PERSON_NAME] jeevan…" at bounding box center [574, 123] width 1075 height 21
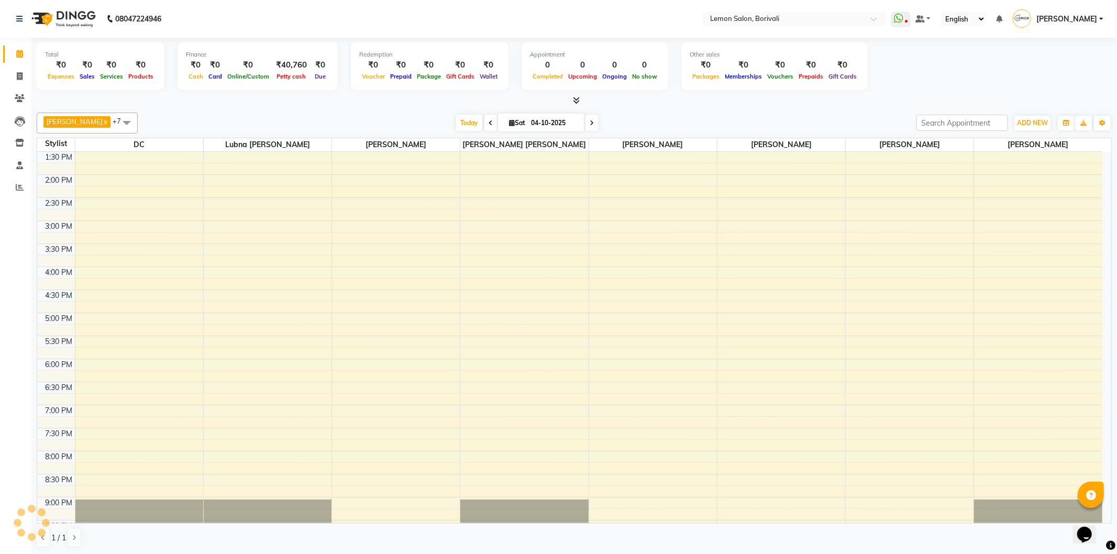
scroll to position [0, 0]
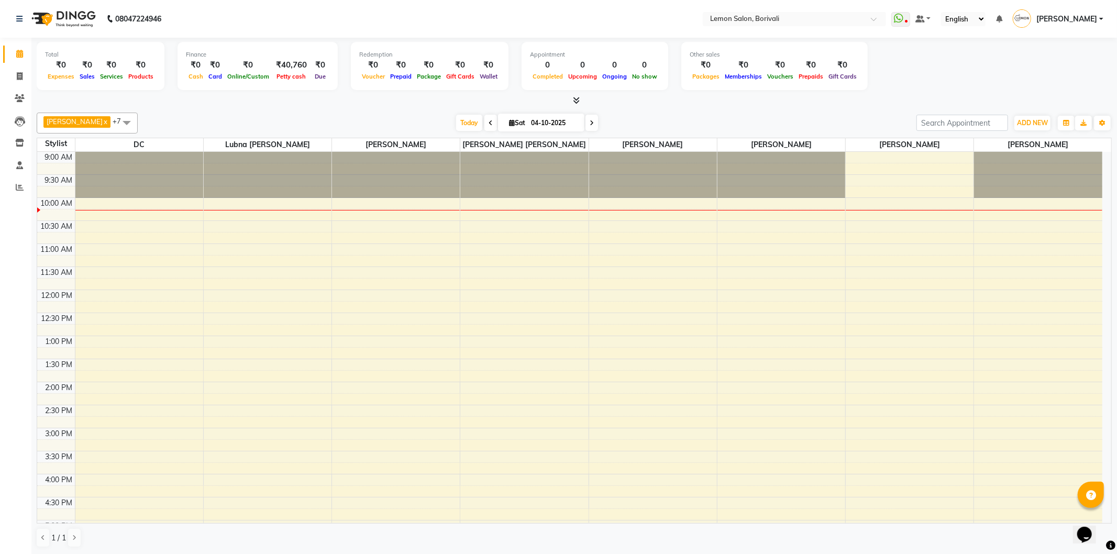
drag, startPoint x: 908, startPoint y: 228, endPoint x: 716, endPoint y: 121, distance: 220.0
click at [716, 121] on div "[DATE] [DATE]" at bounding box center [527, 123] width 769 height 16
click at [719, 140] on span "[PERSON_NAME]" at bounding box center [782, 144] width 128 height 13
click at [1036, 119] on span "ADD NEW" at bounding box center [1032, 123] width 31 height 8
click at [1024, 181] on link "Add Attendance" at bounding box center [1009, 184] width 83 height 14
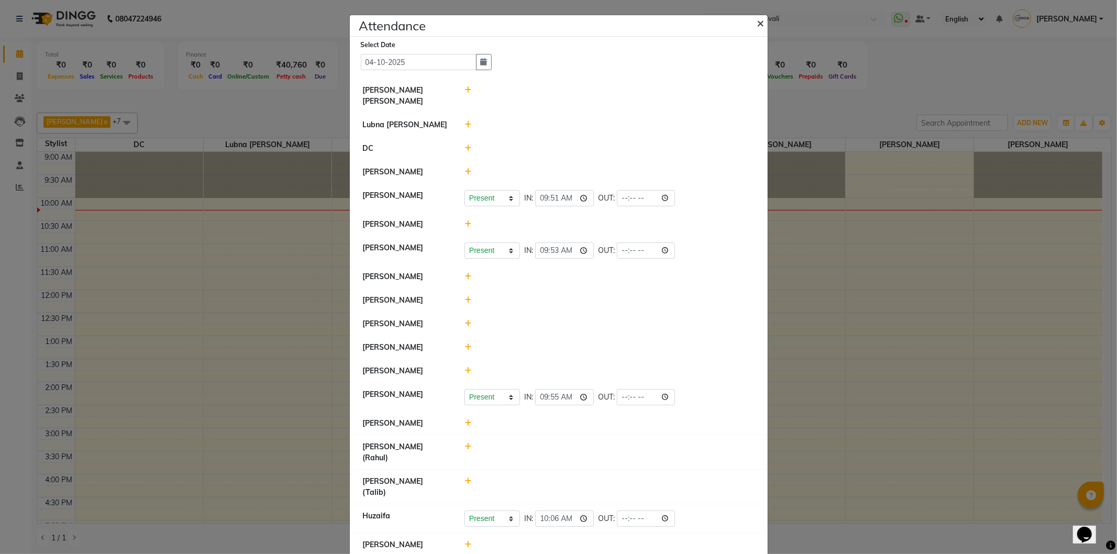
click at [758, 21] on span "×" at bounding box center [761, 23] width 7 height 16
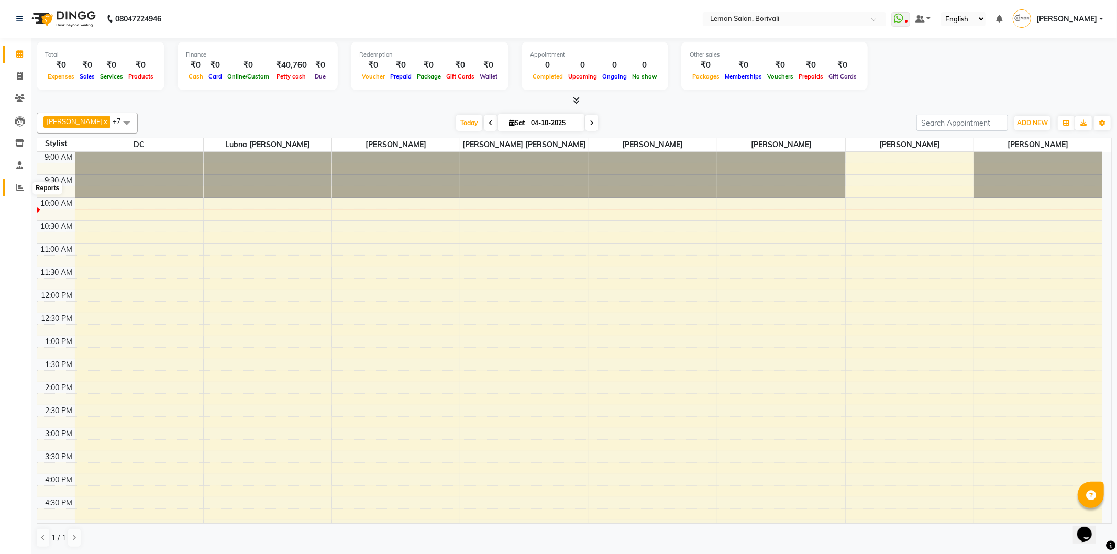
click at [14, 186] on span at bounding box center [19, 188] width 18 height 12
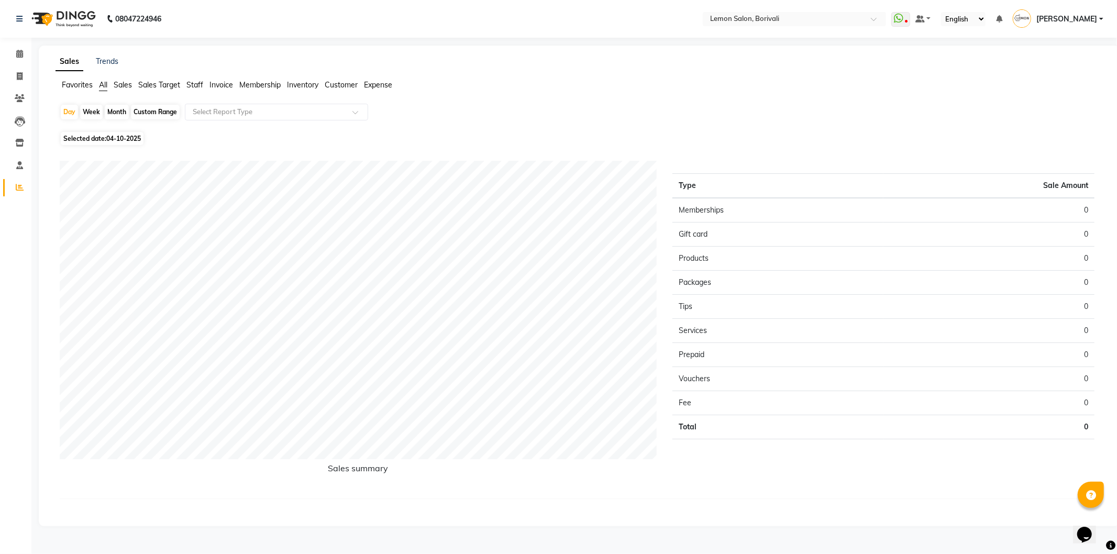
click at [156, 84] on span "Sales Target" at bounding box center [159, 84] width 42 height 9
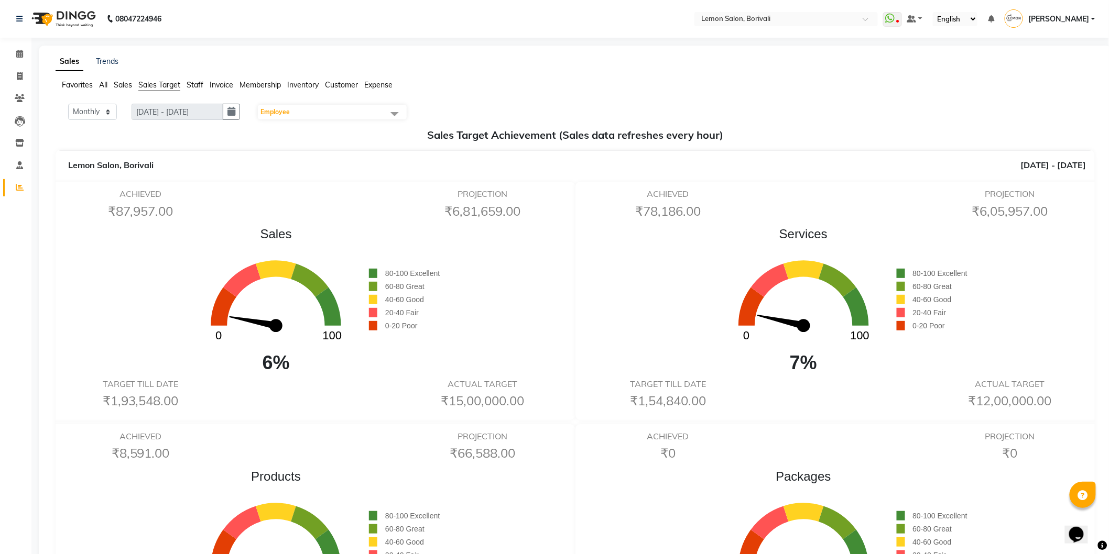
click at [568, 188] on div "ACHIEVED ₹87,957.00 PROJECTION ₹6,81,659.00 Sales 0 100 6% 80-100 Excellent 60-…" at bounding box center [312, 301] width 528 height 238
drag, startPoint x: 36, startPoint y: 173, endPoint x: 24, endPoint y: 59, distance: 115.3
click at [24, 59] on span at bounding box center [19, 54] width 18 height 12
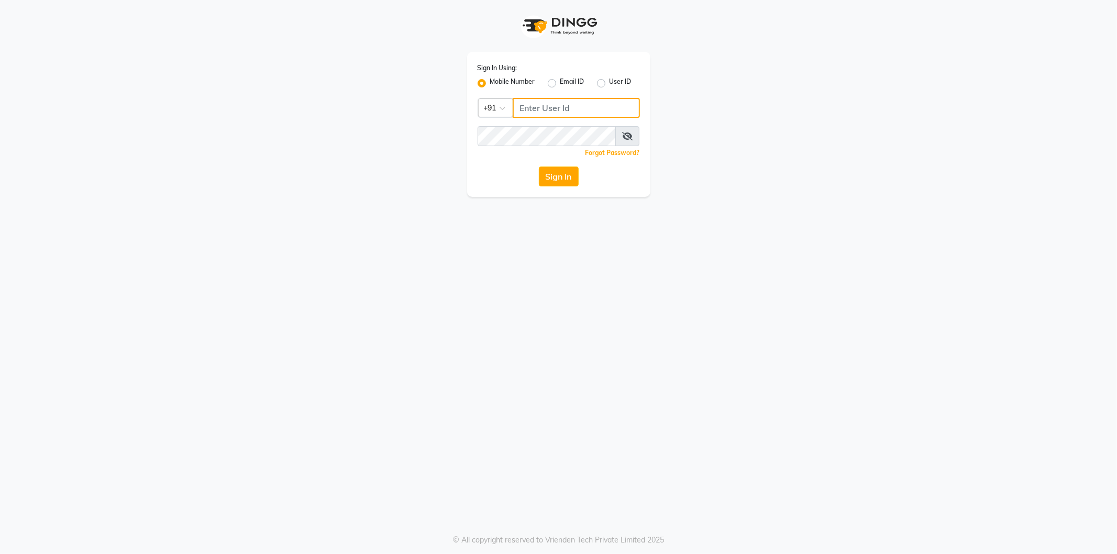
click at [551, 112] on input "Username" at bounding box center [576, 108] width 127 height 20
type input "8779037944"
click at [633, 138] on span at bounding box center [628, 136] width 24 height 20
click at [630, 135] on icon at bounding box center [627, 136] width 10 height 8
click at [559, 174] on button "Sign In" at bounding box center [559, 177] width 40 height 20
